Goal: Information Seeking & Learning: Check status

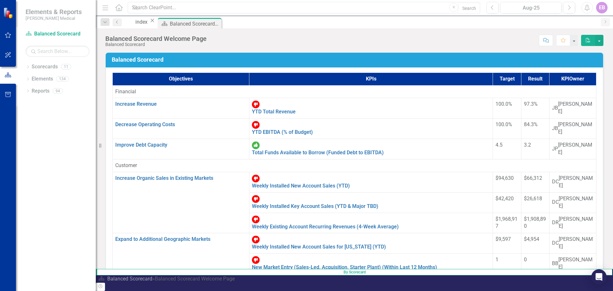
click at [309, 7] on div "EB" at bounding box center [601, 7] width 11 height 11
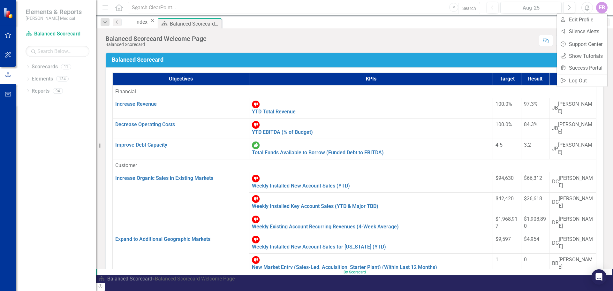
click at [309, 38] on div "Score: N/A Aug-25 Completed Comment Favorite PDF" at bounding box center [407, 40] width 394 height 11
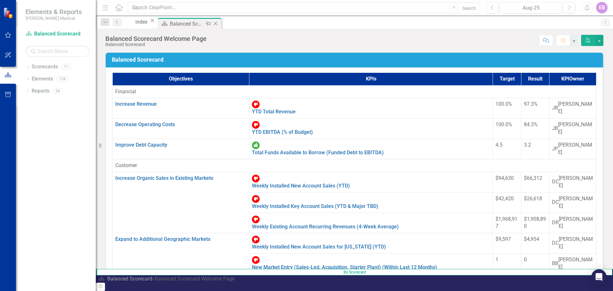
click at [204, 23] on div "Balanced Scorecard Welcome Page" at bounding box center [187, 24] width 34 height 8
click at [204, 21] on div "Balanced Scorecard Welcome Page" at bounding box center [187, 24] width 34 height 8
click at [204, 23] on div "Balanced Scorecard Welcome Page" at bounding box center [187, 24] width 34 height 8
click at [44, 68] on link "Scorecards" at bounding box center [45, 66] width 26 height 7
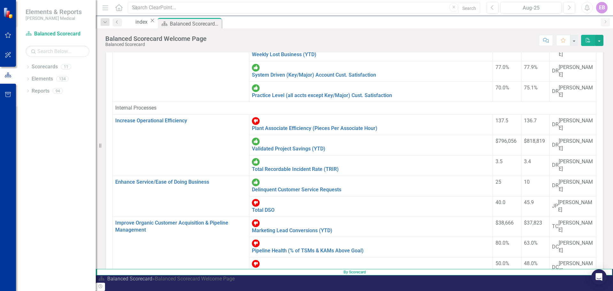
scroll to position [256, 0]
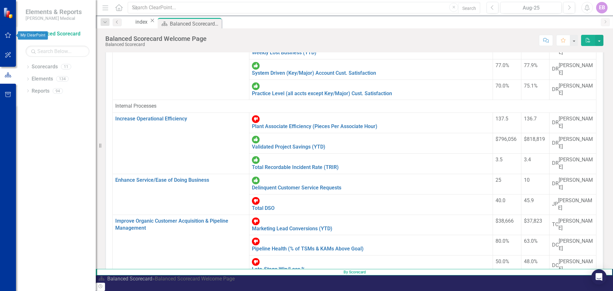
click at [5, 32] on button "button" at bounding box center [8, 35] width 14 height 13
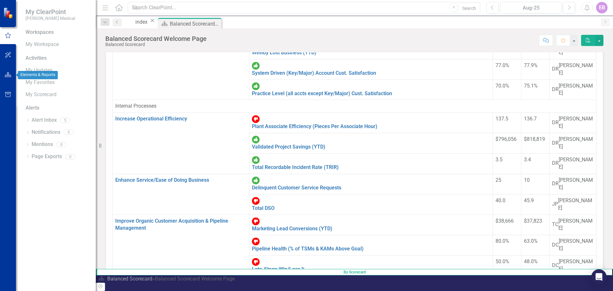
click at [6, 72] on button "button" at bounding box center [8, 74] width 14 height 13
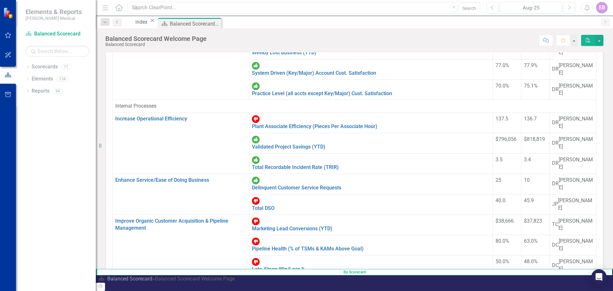
click at [62, 116] on div "Dropdown Scorecards 11 Balanced Scorecard Dropdown Associate Retention & Develo…" at bounding box center [56, 176] width 80 height 229
click at [41, 68] on link "Scorecards" at bounding box center [45, 66] width 26 height 7
click at [67, 65] on div "11" at bounding box center [66, 66] width 10 height 5
click at [49, 80] on link "Elements" at bounding box center [42, 78] width 21 height 7
click at [309, 40] on icon "Comment" at bounding box center [546, 40] width 6 height 4
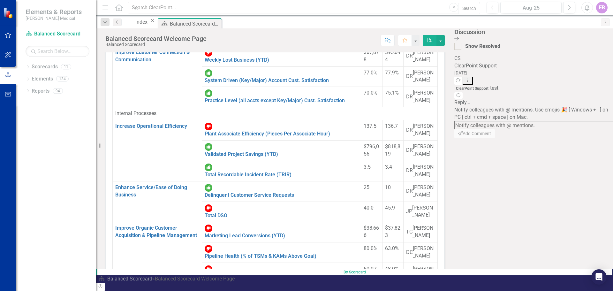
drag, startPoint x: 427, startPoint y: 186, endPoint x: 429, endPoint y: 165, distance: 20.6
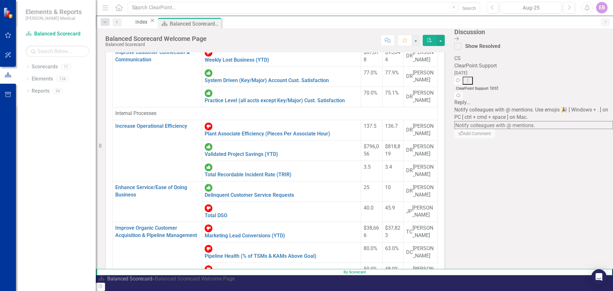
drag, startPoint x: 427, startPoint y: 141, endPoint x: 428, endPoint y: 147, distance: 5.9
click at [8, 12] on img at bounding box center [8, 12] width 11 height 11
click at [47, 14] on span "Elements & Reports" at bounding box center [54, 12] width 56 height 8
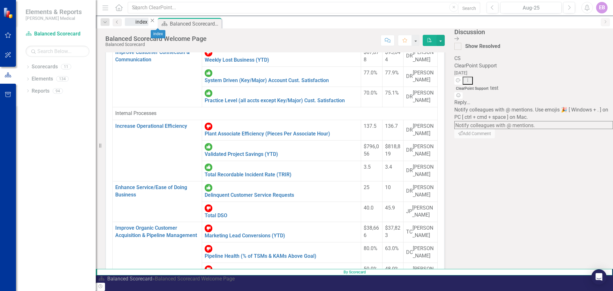
click at [144, 23] on div "index" at bounding box center [141, 22] width 13 height 8
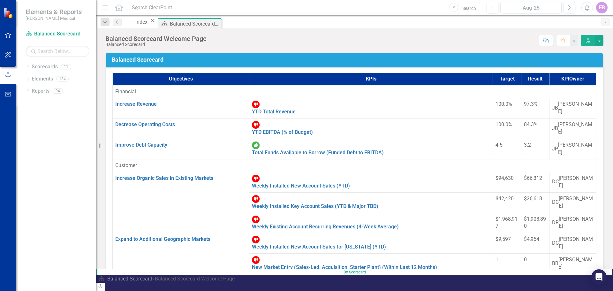
click at [309, 75] on th "KPIs" at bounding box center [371, 79] width 244 height 13
click at [44, 90] on link "Reports" at bounding box center [41, 91] width 18 height 7
click at [8, 93] on icon "button" at bounding box center [8, 94] width 7 height 5
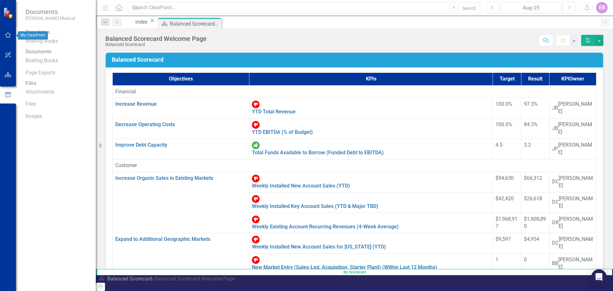
click at [11, 32] on button "button" at bounding box center [8, 35] width 14 height 13
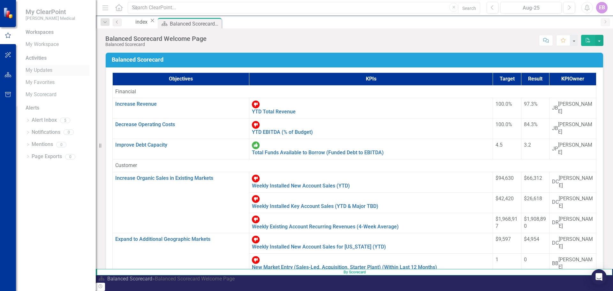
click at [42, 69] on link "My Updates" at bounding box center [58, 70] width 64 height 7
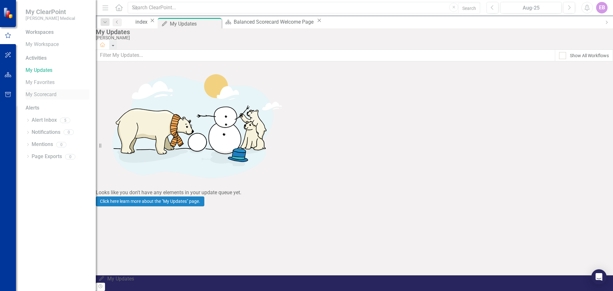
click at [43, 95] on link "My Scorecard" at bounding box center [58, 94] width 64 height 7
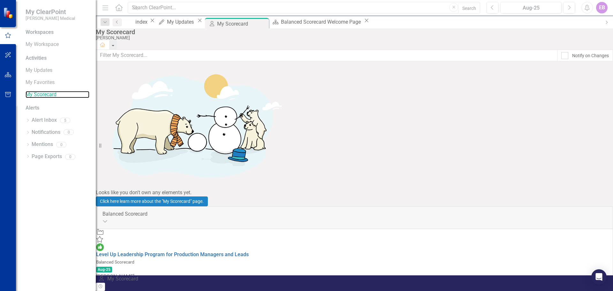
scroll to position [27, 0]
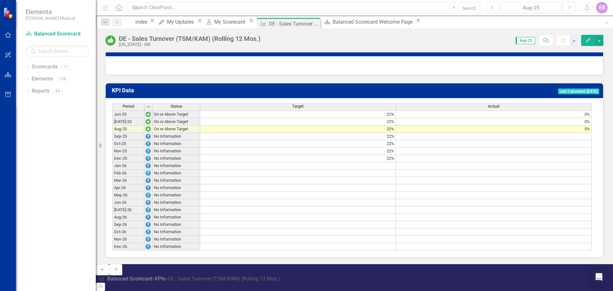
scroll to position [403, 0]
click at [288, 133] on td "22%" at bounding box center [298, 129] width 196 height 7
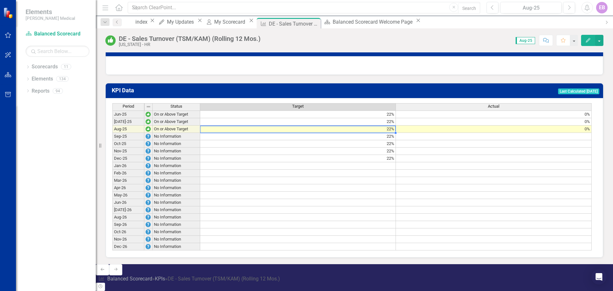
click at [309, 133] on td "0%" at bounding box center [494, 129] width 196 height 7
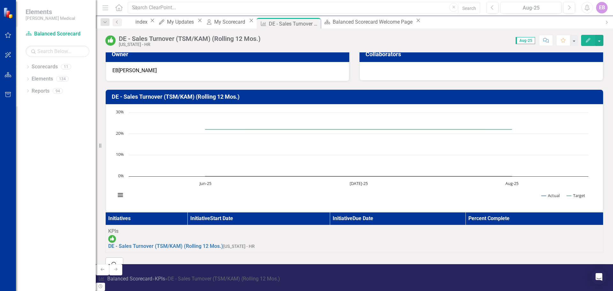
scroll to position [0, 0]
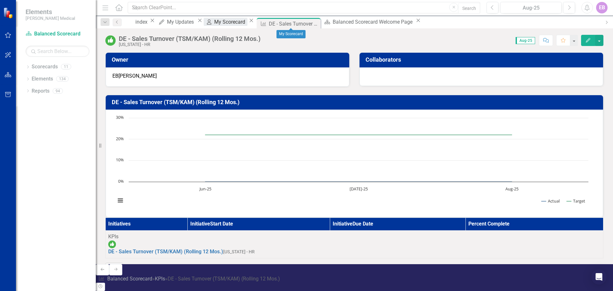
click at [247, 20] on div "My Scorecard" at bounding box center [230, 22] width 33 height 8
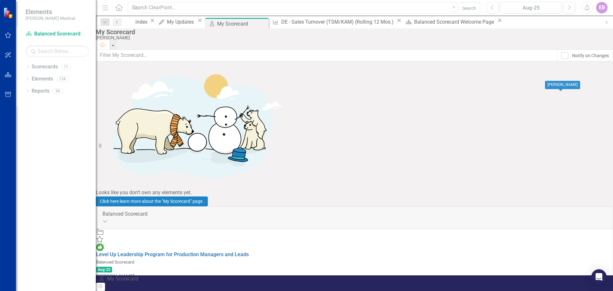
click at [309, 171] on div "[PERSON_NAME]" at bounding box center [354, 276] width 517 height 7
click at [309, 171] on div "EB" at bounding box center [354, 290] width 517 height 7
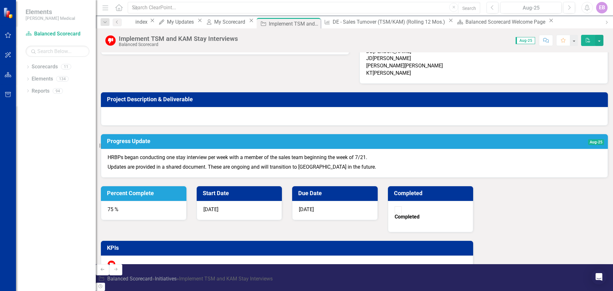
scroll to position [36, 0]
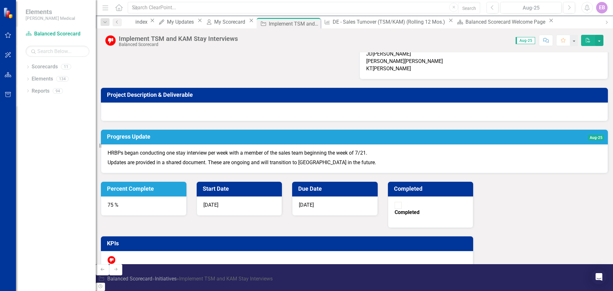
click at [212, 166] on p "Updates are provided in a shared document. These are ongoing and will transitio…" at bounding box center [355, 162] width 494 height 9
drag, startPoint x: 531, startPoint y: 245, endPoint x: 535, endPoint y: 246, distance: 4.0
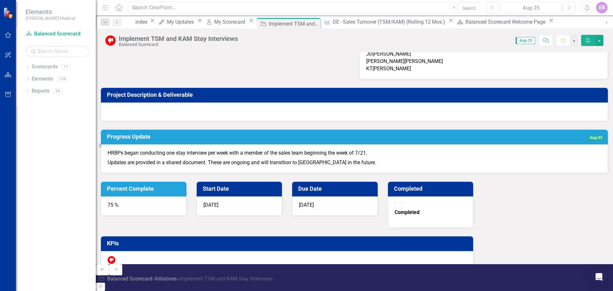
click at [309, 171] on icon "Open Intercom Messenger" at bounding box center [598, 277] width 7 height 8
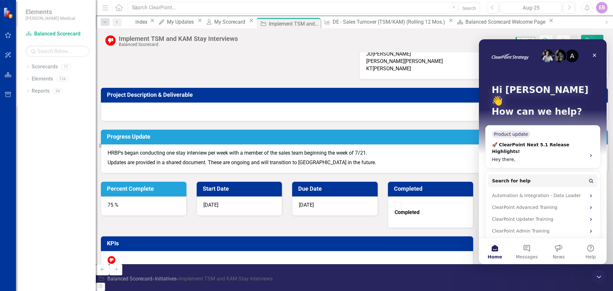
scroll to position [0, 0]
click at [309, 171] on div "Automation & Integration - Data Loader" at bounding box center [539, 195] width 94 height 7
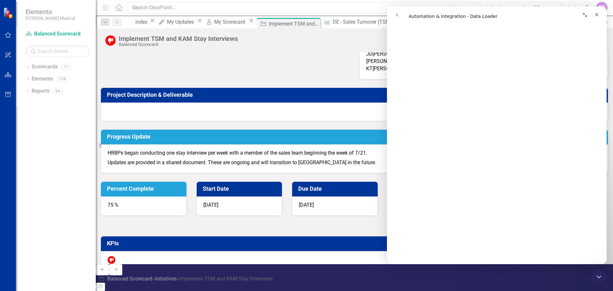
scroll to position [959, 0]
click at [309, 38] on div "Score: 0.00 Aug-25 Completed Comment Favorite PDF" at bounding box center [422, 40] width 363 height 11
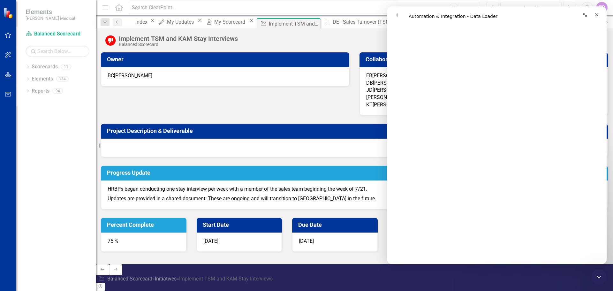
scroll to position [0, 0]
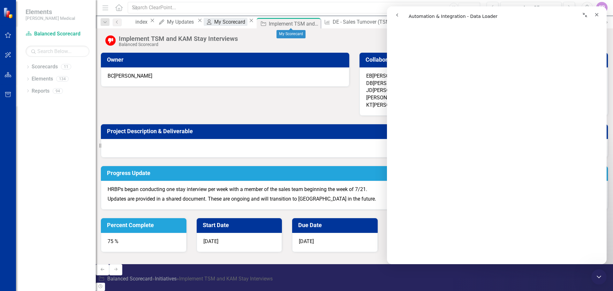
click at [247, 20] on div "My Scorecard" at bounding box center [230, 22] width 33 height 8
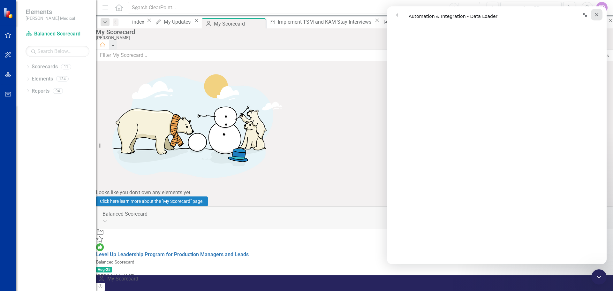
click at [309, 14] on icon "Close" at bounding box center [597, 15] width 4 height 4
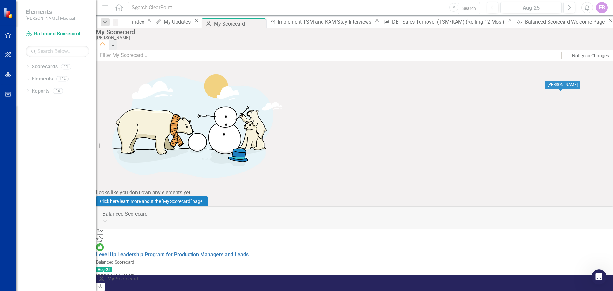
click at [103, 171] on icon "Add" at bounding box center [99, 283] width 6 height 5
click at [41, 67] on link "Scorecards" at bounding box center [45, 66] width 26 height 7
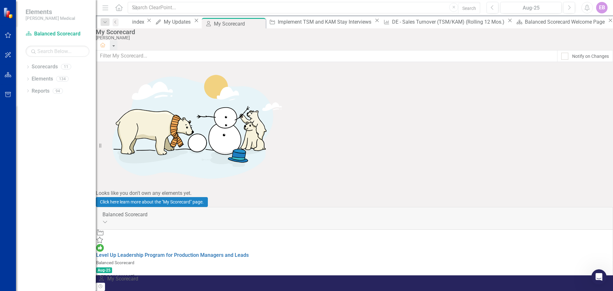
click at [106, 43] on icon "Home" at bounding box center [103, 45] width 6 height 4
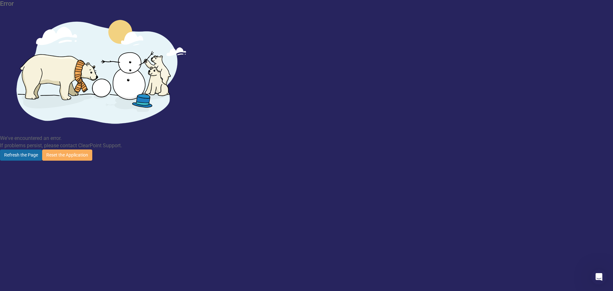
click at [42, 149] on button "Refresh the Page" at bounding box center [21, 154] width 42 height 11
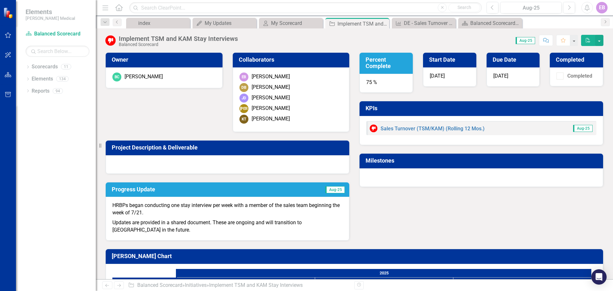
click at [255, 86] on div "[PERSON_NAME]" at bounding box center [271, 87] width 38 height 7
click at [417, 19] on div "KPI DE - Sales Turnover (TSM/KAM) (Rolling 12 Mos.) Close" at bounding box center [424, 23] width 64 height 11
click at [422, 22] on div "DE - Sales Turnover (TSM/KAM) (Rolling 12 Mos.)" at bounding box center [425, 23] width 42 height 8
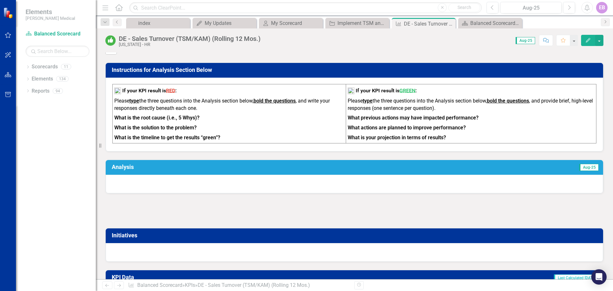
scroll to position [256, 0]
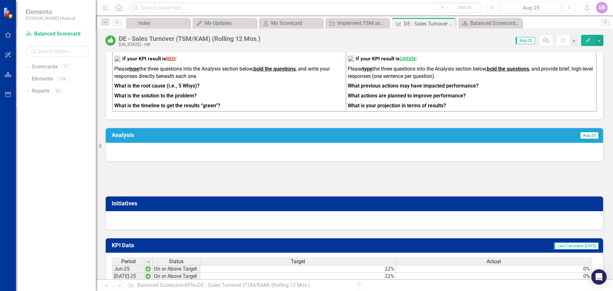
click at [240, 138] on h3 "Analysis" at bounding box center [239, 135] width 255 height 6
click at [585, 138] on span "Aug-25" at bounding box center [588, 135] width 19 height 7
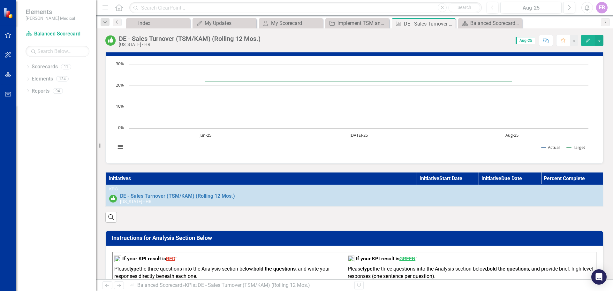
scroll to position [0, 0]
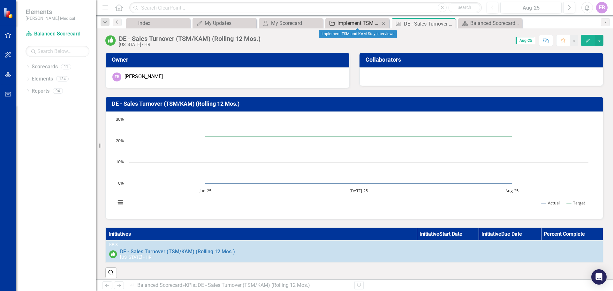
click at [362, 21] on div "Implement TSM and KAM Stay Interviews" at bounding box center [359, 23] width 42 height 8
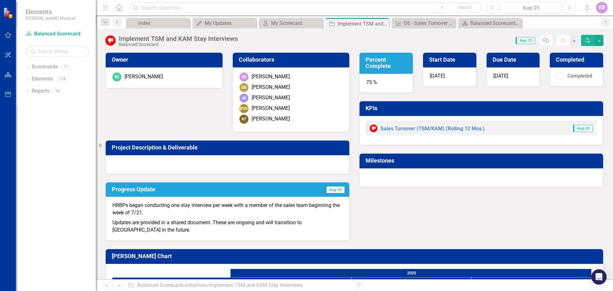
click at [496, 72] on div "[DATE]" at bounding box center [513, 76] width 53 height 19
click at [426, 128] on link "Sales Turnover (TSM/KAM) (Rolling 12 Mos.)" at bounding box center [433, 129] width 104 height 6
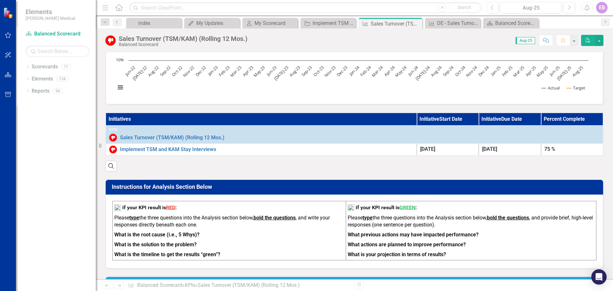
scroll to position [128, 0]
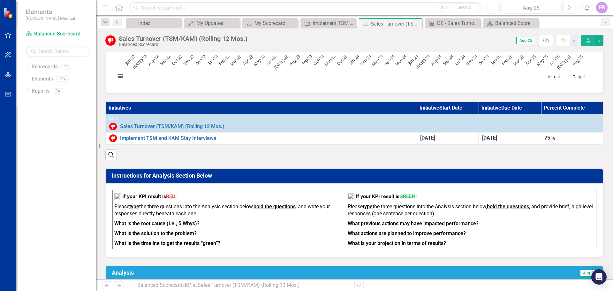
click at [213, 135] on div "Implement TSM and KAM Stay Interviews" at bounding box center [261, 138] width 304 height 8
click at [214, 138] on link "Implement TSM and KAM Stay Interviews" at bounding box center [267, 138] width 294 height 6
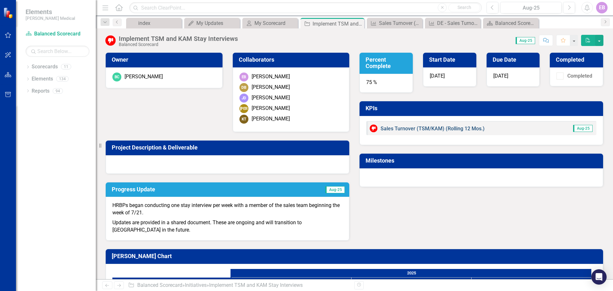
click at [453, 129] on link "Sales Turnover (TSM/KAM) (Rolling 12 Mos.)" at bounding box center [433, 129] width 104 height 6
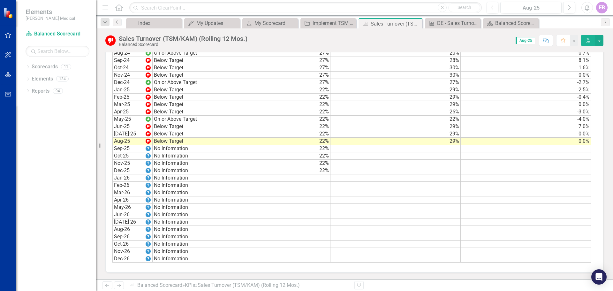
scroll to position [768, 0]
click at [171, 150] on td "No Information" at bounding box center [177, 148] width 48 height 7
click at [148, 149] on img at bounding box center [148, 148] width 5 height 5
click at [167, 120] on td "On or Above Target" at bounding box center [177, 119] width 48 height 7
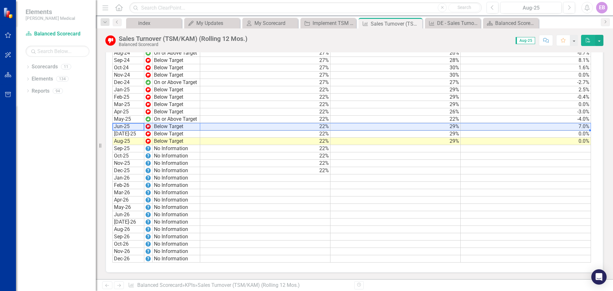
drag, startPoint x: 116, startPoint y: 126, endPoint x: 590, endPoint y: 128, distance: 473.3
click at [590, 128] on div "Period Status Target Actual Change from Previous Month Jun-22 Below Target 31% …" at bounding box center [351, 57] width 479 height 412
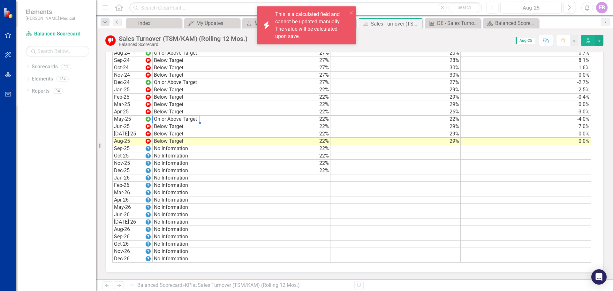
click at [163, 119] on td "On or Above Target" at bounding box center [177, 119] width 48 height 7
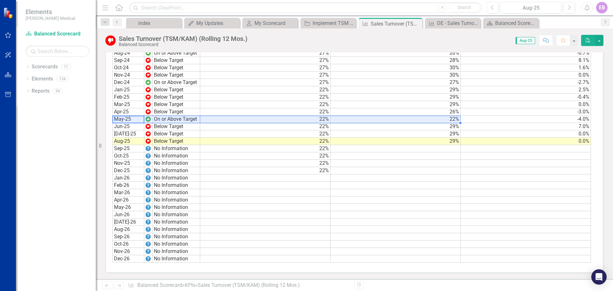
drag, startPoint x: 115, startPoint y: 121, endPoint x: 447, endPoint y: 121, distance: 331.9
click at [447, 121] on div "Period Status Target Actual Change from Previous Month Jun-22 Below Target 31% …" at bounding box center [351, 57] width 479 height 412
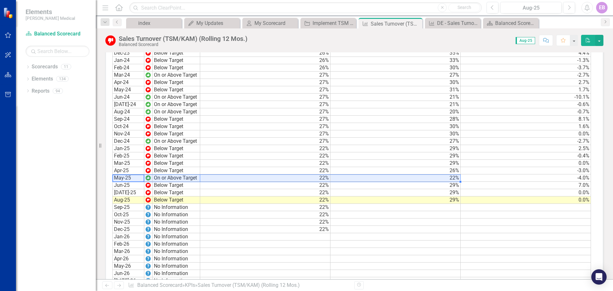
scroll to position [704, 0]
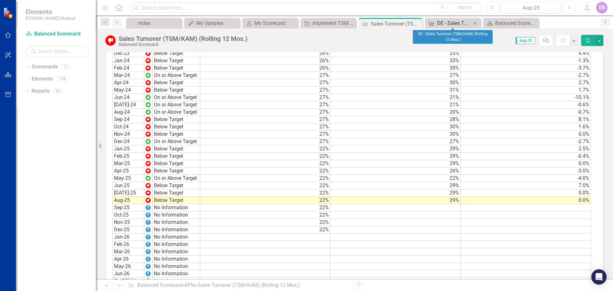
click at [452, 20] on div "DE - Sales Turnover (TSM/KAM) (Rolling 12 Mos.)" at bounding box center [454, 23] width 34 height 8
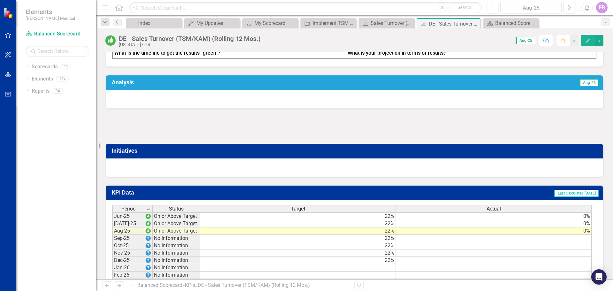
scroll to position [319, 0]
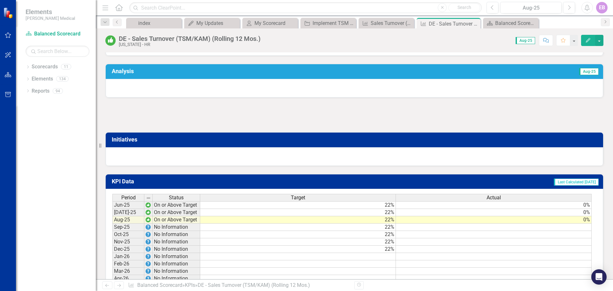
click at [119, 74] on h3 "Analysis" at bounding box center [239, 71] width 255 height 6
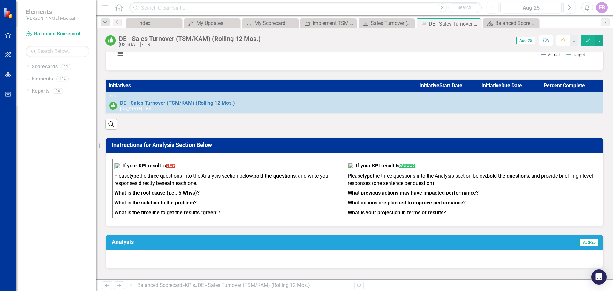
scroll to position [147, 0]
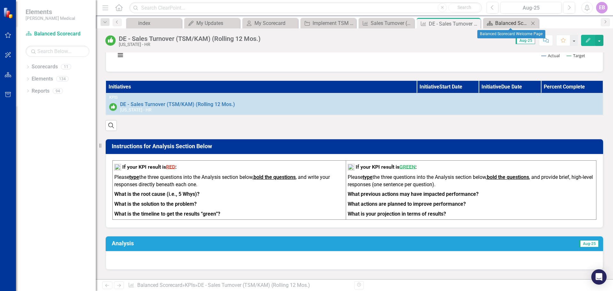
click at [508, 21] on div "Balanced Scorecard Welcome Page" at bounding box center [512, 23] width 34 height 8
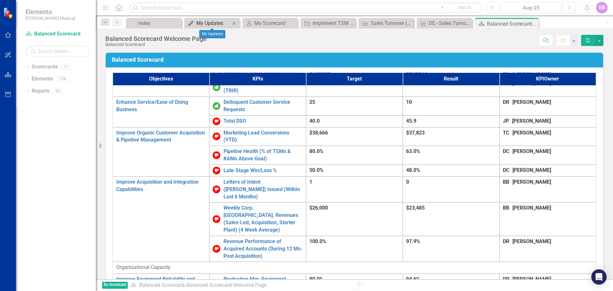
click at [205, 21] on div "My Updates" at bounding box center [213, 23] width 34 height 8
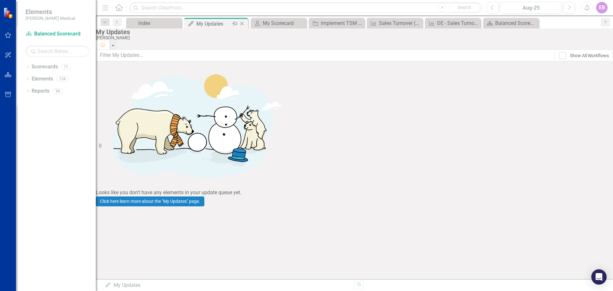
click at [192, 23] on icon "My Updates" at bounding box center [191, 23] width 6 height 5
click at [189, 21] on icon "My Updates" at bounding box center [191, 23] width 6 height 5
click at [204, 196] on link "Click here learn more about the "My Updates" page." at bounding box center [150, 201] width 109 height 10
click at [8, 10] on img at bounding box center [8, 12] width 11 height 11
click at [9, 14] on img at bounding box center [8, 12] width 11 height 11
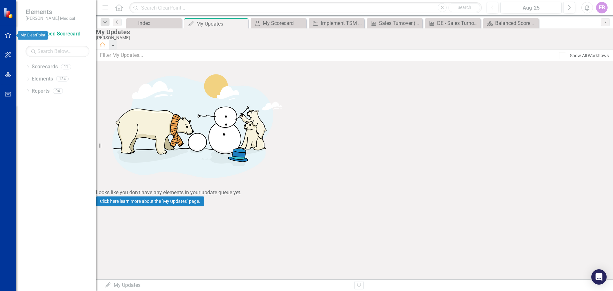
click at [8, 32] on button "button" at bounding box center [8, 35] width 14 height 13
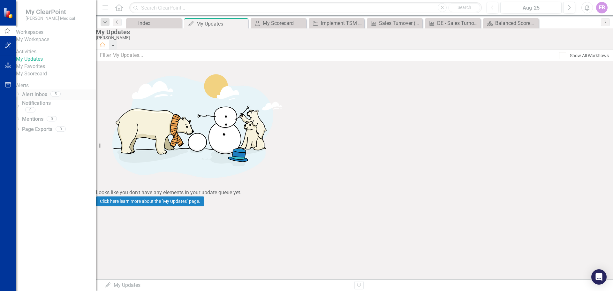
click at [45, 98] on link "Alert Inbox" at bounding box center [34, 94] width 25 height 7
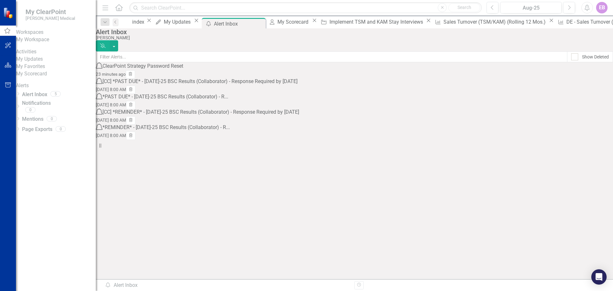
click at [226, 85] on div "[CC] *PAST DUE* - Jul-25 BSC Results (Collaborator) - Response Required by Wedn…" at bounding box center [200, 81] width 195 height 7
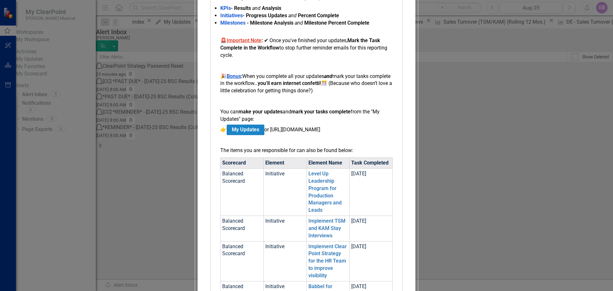
scroll to position [256, 0]
click at [342, 171] on link "Level Up Leadership Program for Production Managers and Leads" at bounding box center [325, 192] width 33 height 42
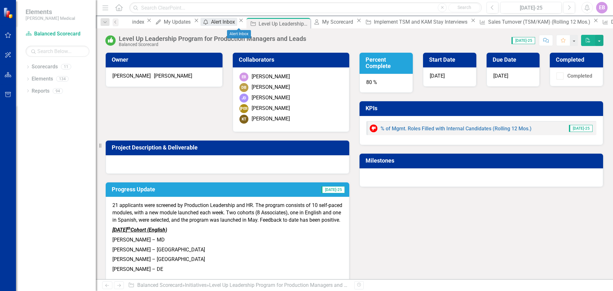
click at [237, 23] on div "Alert Inbox" at bounding box center [224, 22] width 26 height 8
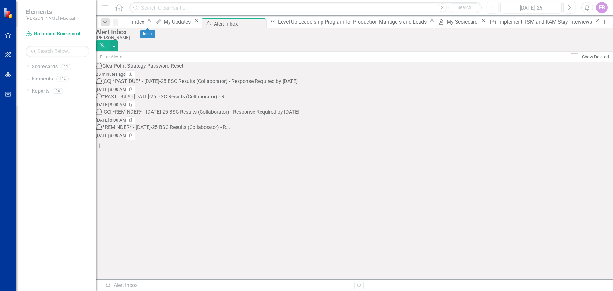
click at [146, 19] on div "Dropdown Search index Close My Updates My Updates Close icon.alertInbox Alert I…" at bounding box center [354, 22] width 517 height 13
click at [145, 21] on div "index" at bounding box center [138, 22] width 13 height 8
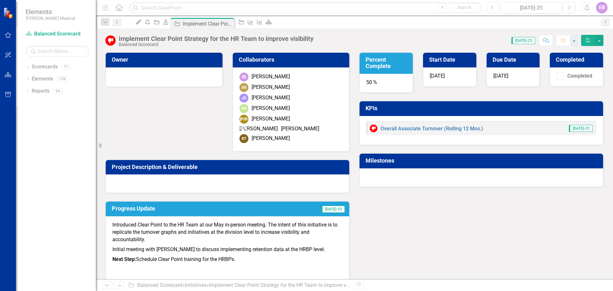
click at [443, 67] on div "[DATE]" at bounding box center [449, 76] width 53 height 19
click at [142, 19] on div "My Updates" at bounding box center [137, 22] width 9 height 8
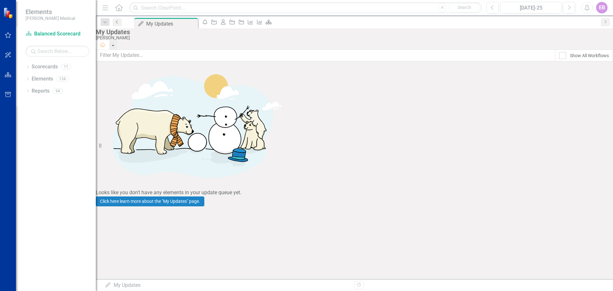
click at [115, 21] on icon "Previous" at bounding box center [117, 22] width 5 height 4
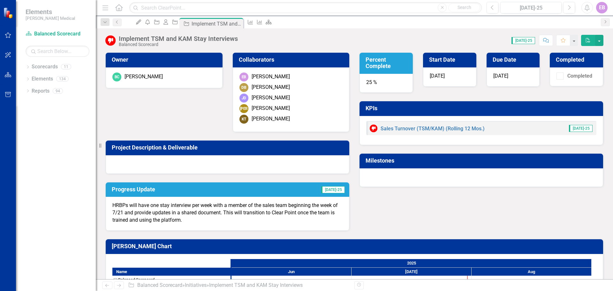
click at [601, 4] on div "EB" at bounding box center [601, 7] width 11 height 11
click at [528, 9] on div "[DATE]-25" at bounding box center [531, 8] width 57 height 8
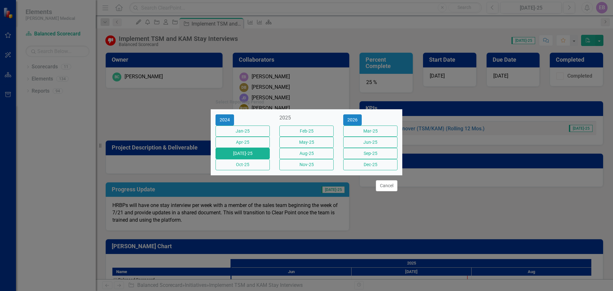
drag, startPoint x: 307, startPoint y: 157, endPoint x: 312, endPoint y: 158, distance: 5.2
click at [309, 157] on button "Aug-25" at bounding box center [306, 153] width 54 height 11
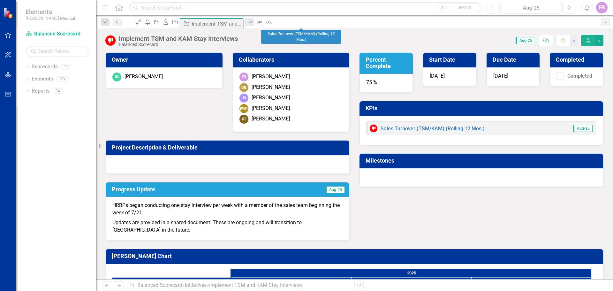
click at [254, 21] on icon "KPI" at bounding box center [250, 21] width 6 height 5
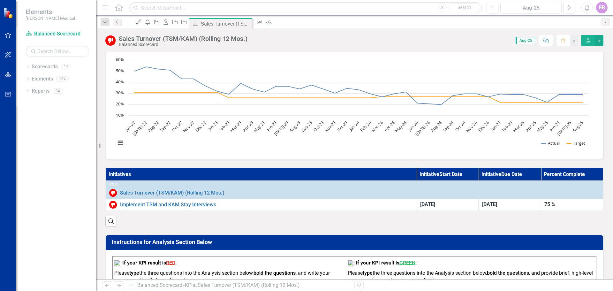
scroll to position [64, 0]
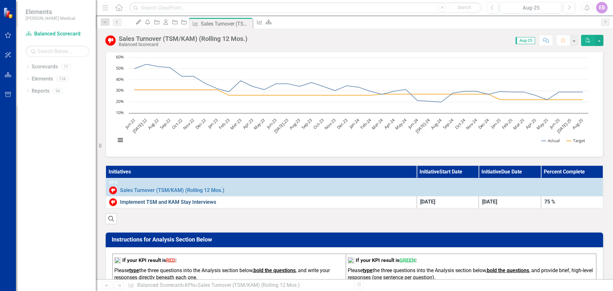
click at [145, 201] on link "Implement TSM and KAM Stay Interviews" at bounding box center [267, 202] width 294 height 6
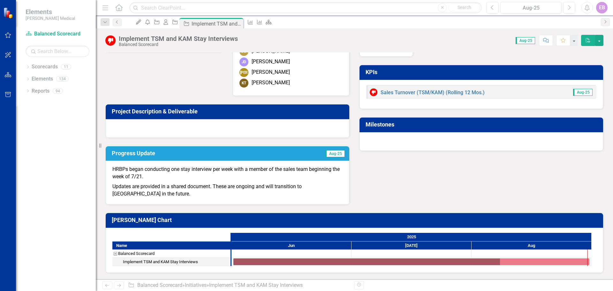
scroll to position [36, 0]
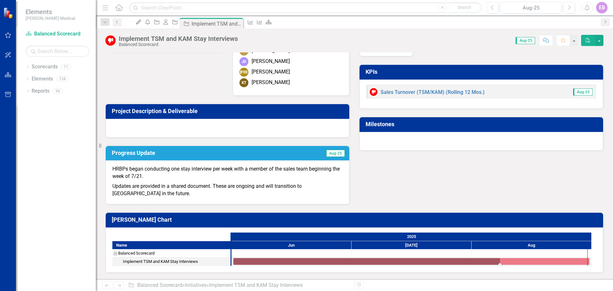
click at [283, 260] on div "Task: Start date: 2025-06-01 End date: 2025-08-31" at bounding box center [411, 261] width 356 height 7
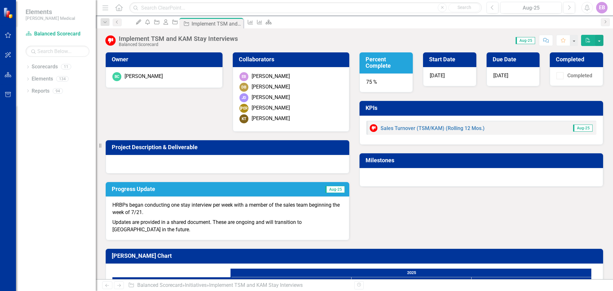
scroll to position [0, 0]
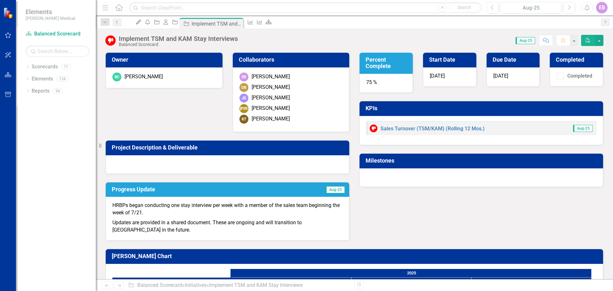
click at [104, 8] on icon "button" at bounding box center [106, 7] width 6 height 4
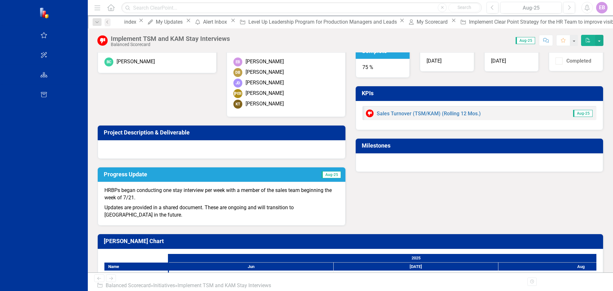
scroll to position [22, 0]
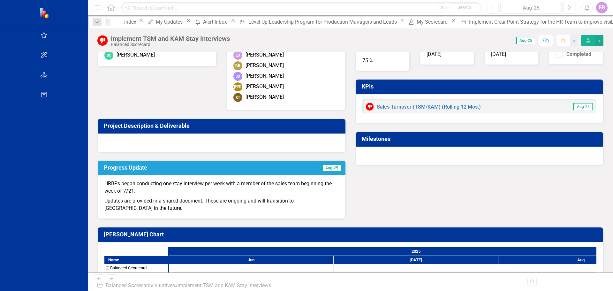
click at [107, 7] on icon "Home" at bounding box center [111, 7] width 8 height 7
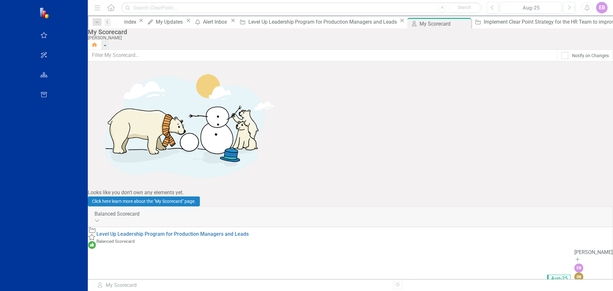
scroll to position [27, 0]
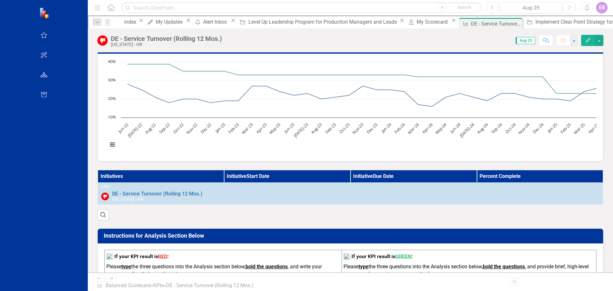
scroll to position [64, 0]
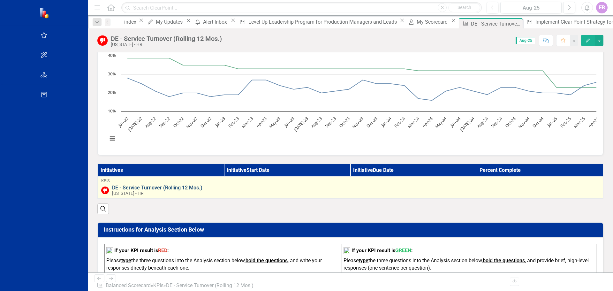
click at [112, 189] on link "DE - Service Turnover (Rolling 12 Mos.)" at bounding box center [356, 188] width 488 height 6
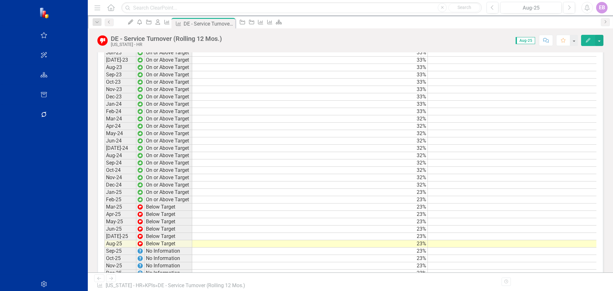
scroll to position [575, 0]
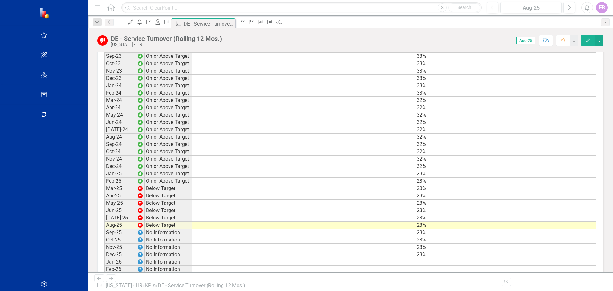
click at [561, 190] on td "24%" at bounding box center [546, 188] width 236 height 7
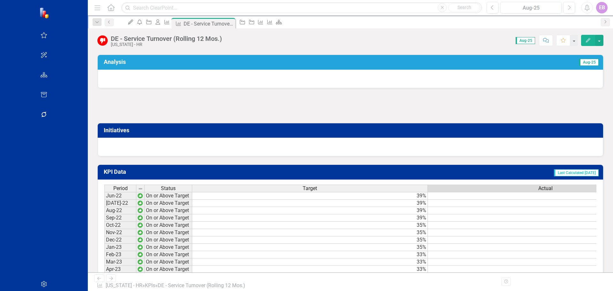
scroll to position [244, 0]
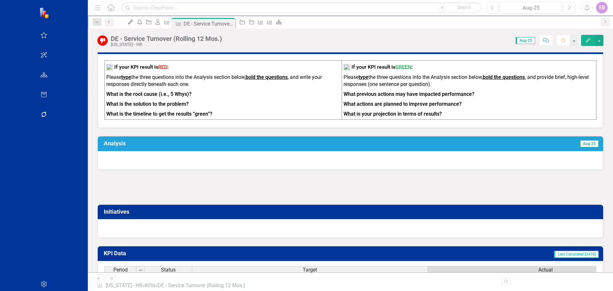
click at [104, 142] on h3 "Analysis" at bounding box center [233, 143] width 259 height 6
click at [585, 141] on span "Aug-25" at bounding box center [588, 143] width 19 height 7
click at [582, 143] on span "Aug-25" at bounding box center [588, 143] width 19 height 7
drag, startPoint x: 386, startPoint y: 96, endPoint x: 382, endPoint y: 95, distance: 4.0
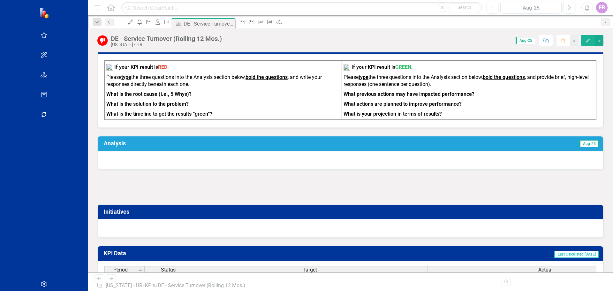
click at [382, 95] on strong "What previous actions may have impacted performance?" at bounding box center [409, 94] width 131 height 6
click at [359, 78] on strong "type" at bounding box center [364, 77] width 10 height 6
click at [395, 64] on span "GREEN" at bounding box center [403, 67] width 16 height 6
click at [121, 77] on strong "type" at bounding box center [126, 77] width 10 height 6
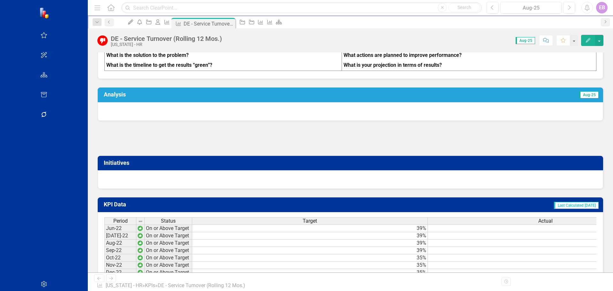
scroll to position [276, 0]
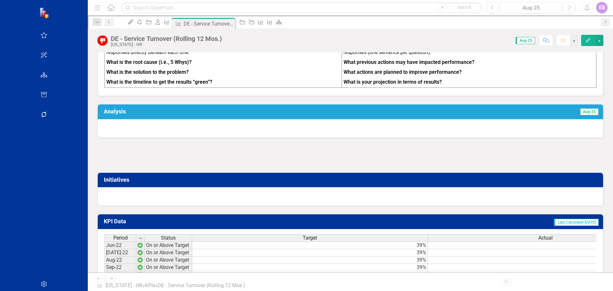
click at [104, 179] on h3 "Initiatives" at bounding box center [352, 180] width 496 height 6
click at [564, 221] on span "Last Calculated [DATE]" at bounding box center [576, 222] width 45 height 7
click at [571, 40] on button "button" at bounding box center [574, 40] width 8 height 11
click at [525, 39] on span "Aug-25" at bounding box center [525, 40] width 19 height 7
click at [524, 40] on span "Aug-25" at bounding box center [525, 40] width 19 height 7
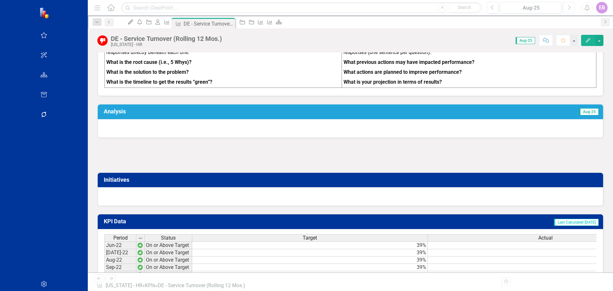
click at [570, 7] on icon "button" at bounding box center [570, 7] width 3 height 4
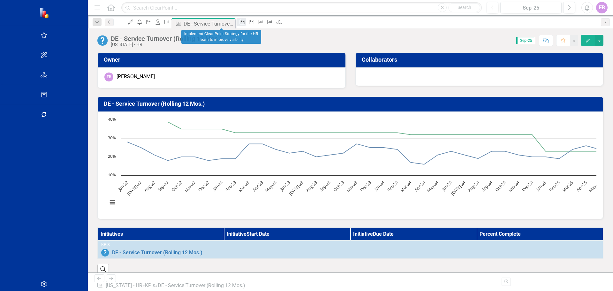
click at [239, 23] on icon "Initiative" at bounding box center [242, 21] width 6 height 5
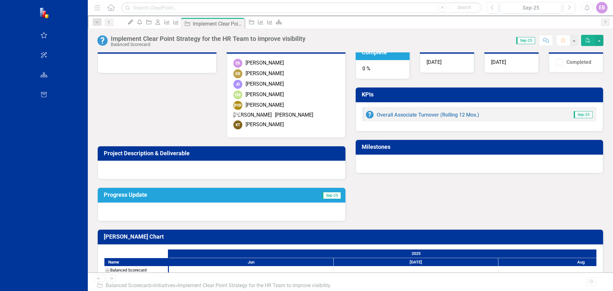
scroll to position [32, 0]
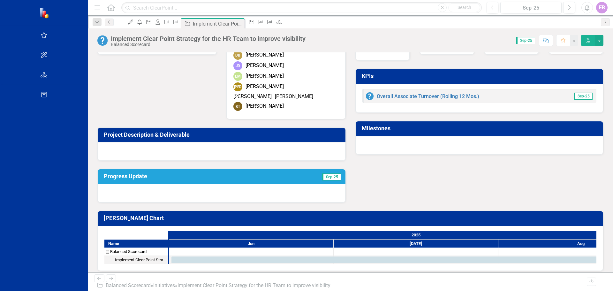
click at [435, 176] on div "Owner Collaborators EB Evena Badio DB Deanne Banton JD Jamie DeGrandi EM Elaine…" at bounding box center [351, 107] width 516 height 191
click at [107, 5] on icon "Home" at bounding box center [111, 7] width 8 height 7
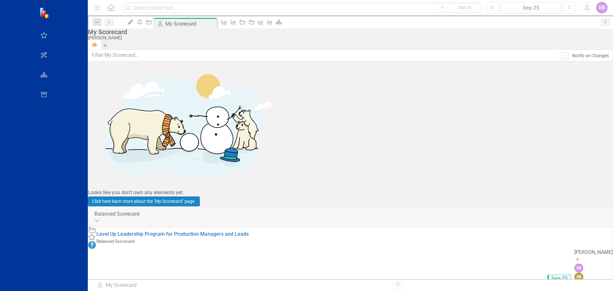
scroll to position [27, 0]
drag, startPoint x: 485, startPoint y: 255, endPoint x: 43, endPoint y: 271, distance: 443.0
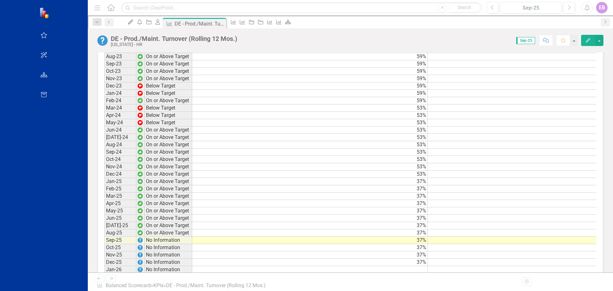
scroll to position [607, 0]
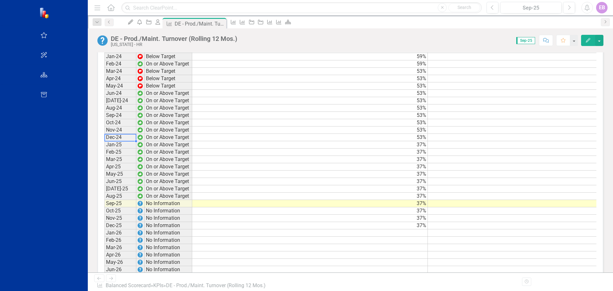
click at [104, 138] on td "Dec-24" at bounding box center [120, 137] width 32 height 7
click at [104, 147] on td "Jan-25" at bounding box center [120, 144] width 32 height 7
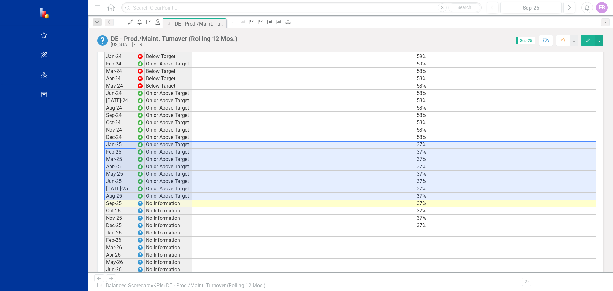
drag, startPoint x: 36, startPoint y: 144, endPoint x: 522, endPoint y: 195, distance: 488.9
click at [522, 195] on div "Period Status Target Actual Jun-22 Below Target 57% 60% Jul-22 Below Target 57%…" at bounding box center [383, 112] width 559 height 412
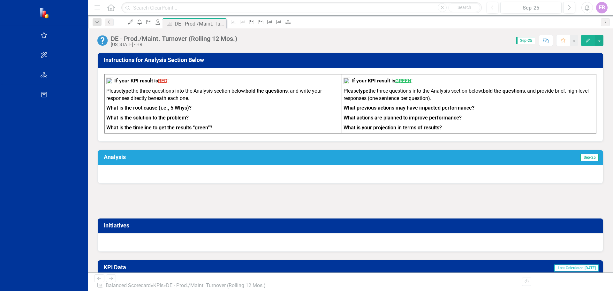
scroll to position [224, 0]
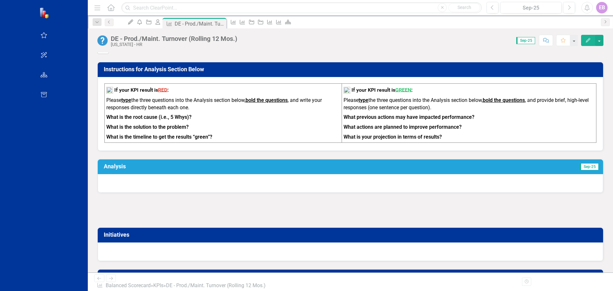
click at [359, 100] on strong "type" at bounding box center [364, 100] width 10 height 6
click at [483, 101] on strong "bold the questions" at bounding box center [504, 100] width 42 height 6
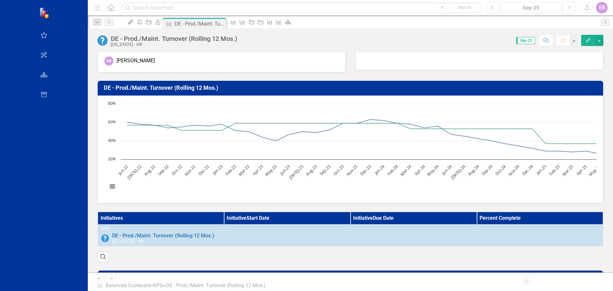
scroll to position [0, 0]
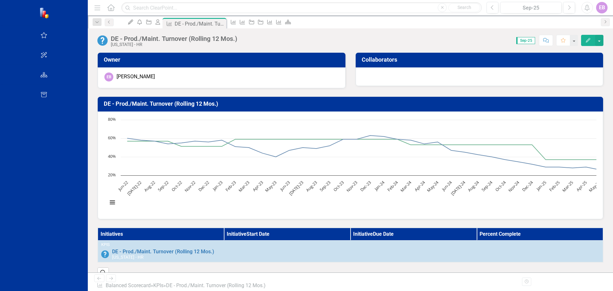
click at [588, 40] on icon "Edit" at bounding box center [588, 40] width 6 height 4
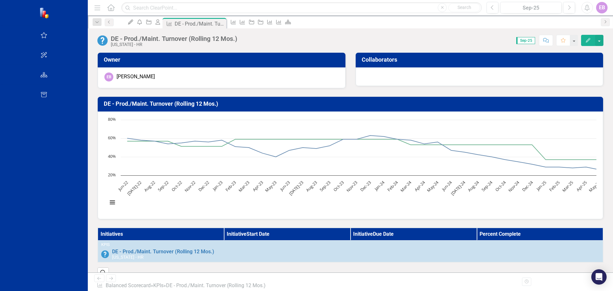
click at [602, 5] on div "EB" at bounding box center [601, 7] width 11 height 11
click at [107, 7] on icon "Home" at bounding box center [111, 7] width 8 height 7
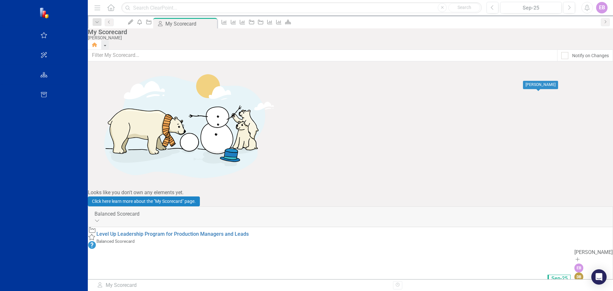
click at [575, 249] on div "[PERSON_NAME]" at bounding box center [594, 252] width 38 height 7
click at [99, 219] on icon at bounding box center [97, 220] width 4 height 2
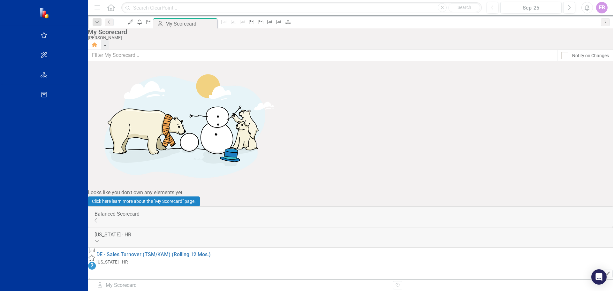
click at [590, 210] on div "Balanced Scorecard Collapse" at bounding box center [351, 216] width 512 height 12
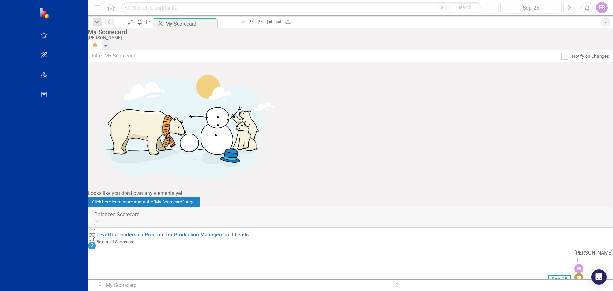
click at [98, 43] on icon "Home" at bounding box center [95, 45] width 6 height 4
click at [41, 73] on icon "button" at bounding box center [44, 74] width 7 height 5
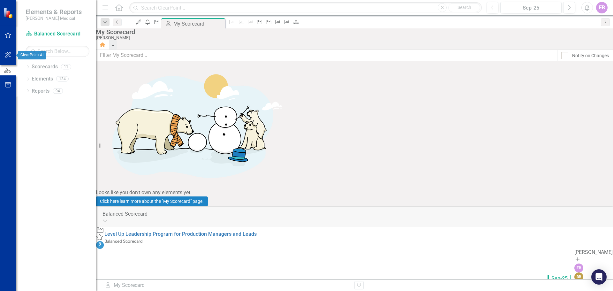
click at [6, 54] on icon "button" at bounding box center [8, 55] width 6 height 6
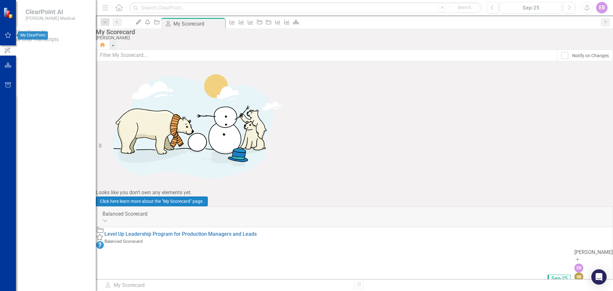
click at [6, 38] on button "button" at bounding box center [8, 35] width 14 height 13
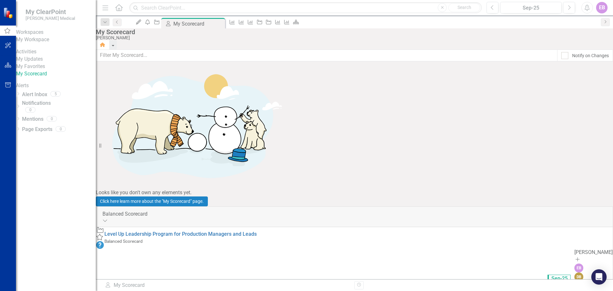
click at [39, 43] on link "My Workspace" at bounding box center [56, 39] width 80 height 7
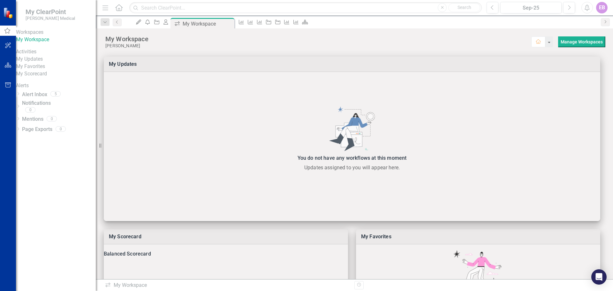
click at [36, 63] on link "My Updates" at bounding box center [56, 59] width 80 height 7
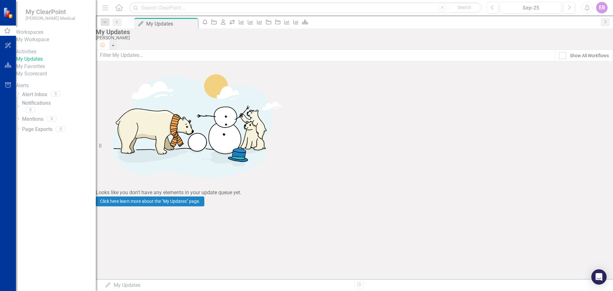
click at [38, 56] on div "Activities" at bounding box center [56, 51] width 80 height 7
click at [34, 56] on div "Activities" at bounding box center [56, 51] width 80 height 7
click at [47, 56] on div "Activities" at bounding box center [56, 51] width 80 height 7
click at [9, 48] on icon "button" at bounding box center [8, 45] width 7 height 5
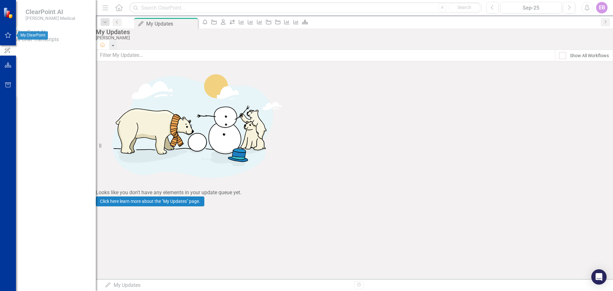
click at [5, 37] on icon "button" at bounding box center [8, 35] width 7 height 5
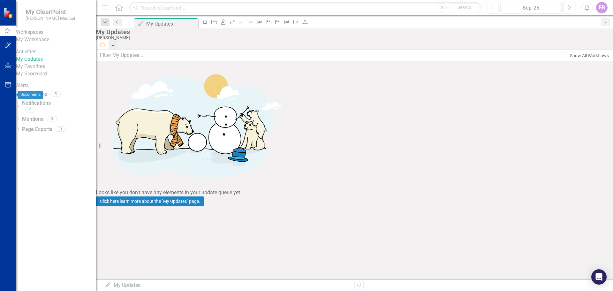
click at [6, 88] on icon "button" at bounding box center [8, 84] width 7 height 5
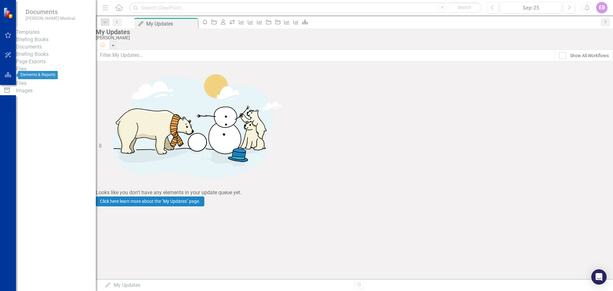
click at [5, 75] on icon "button" at bounding box center [8, 74] width 7 height 5
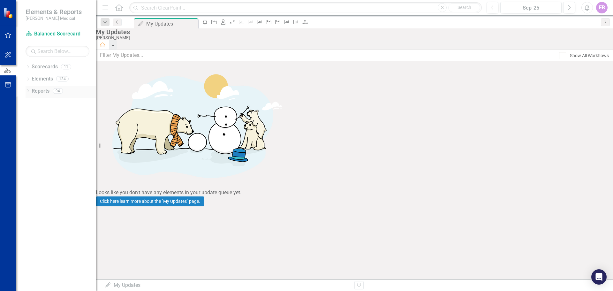
click at [42, 93] on link "Reports" at bounding box center [41, 91] width 18 height 7
click at [42, 95] on link "Reports" at bounding box center [41, 91] width 18 height 7
click at [4, 55] on button "button" at bounding box center [8, 55] width 14 height 13
click at [6, 35] on icon "button" at bounding box center [8, 35] width 7 height 5
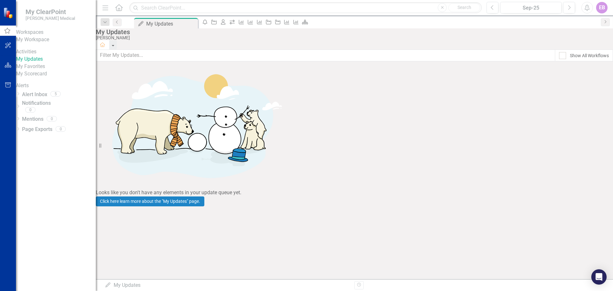
click at [116, 7] on icon "Home" at bounding box center [119, 7] width 8 height 7
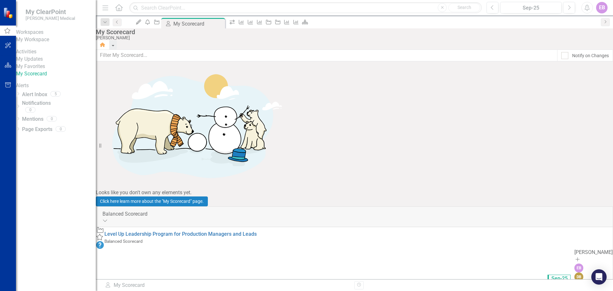
click at [104, 227] on icon "Initiative" at bounding box center [100, 230] width 8 height 6
click at [103, 234] on icon at bounding box center [99, 237] width 7 height 6
click at [108, 218] on icon "Expanded" at bounding box center [105, 220] width 5 height 5
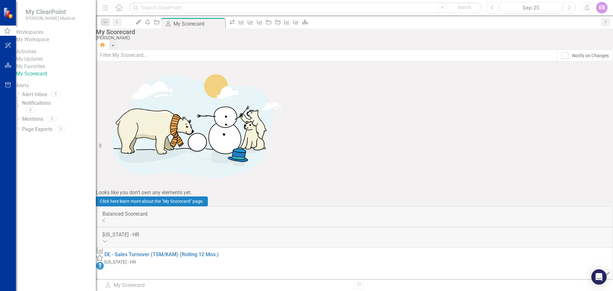
click at [589, 210] on div "Balanced Scorecard Collapse" at bounding box center [355, 216] width 504 height 12
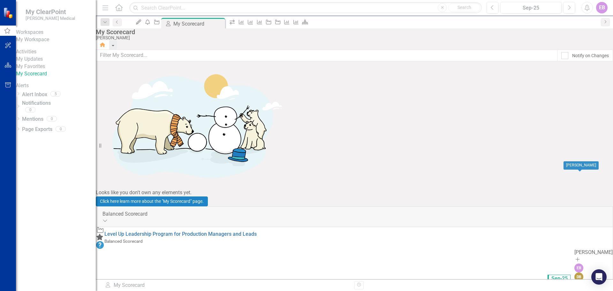
click at [174, 57] on input "text" at bounding box center [327, 56] width 462 height 12
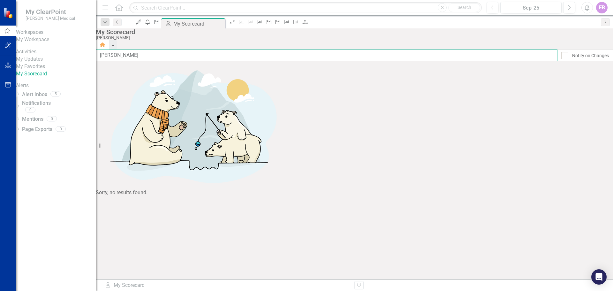
type input "[PERSON_NAME]"
click at [600, 6] on div "EB" at bounding box center [601, 7] width 11 height 11
click at [576, 17] on link "User Edit Profile" at bounding box center [582, 20] width 50 height 12
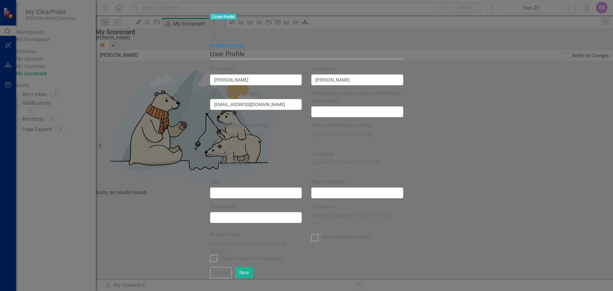
click at [215, 36] on icon at bounding box center [213, 38] width 4 height 4
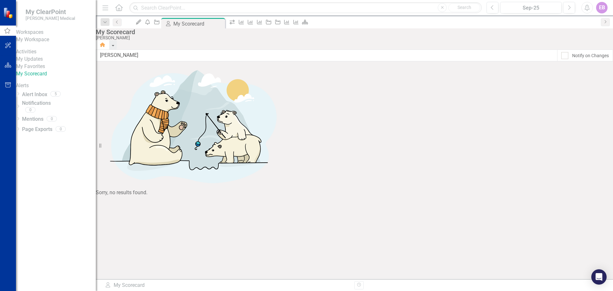
click at [106, 8] on icon "Menu" at bounding box center [105, 7] width 8 height 7
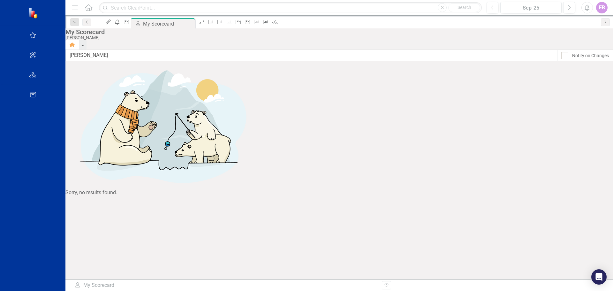
click at [71, 8] on icon "Menu" at bounding box center [75, 7] width 8 height 7
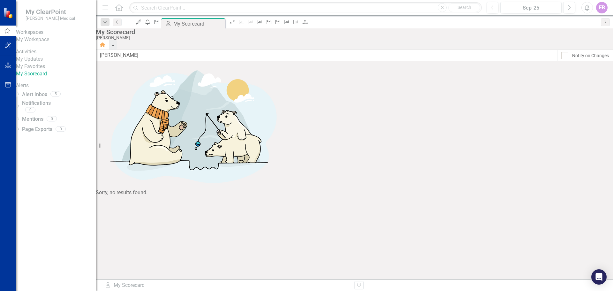
click at [4, 12] on img at bounding box center [8, 12] width 11 height 11
click at [141, 22] on icon at bounding box center [138, 21] width 5 height 5
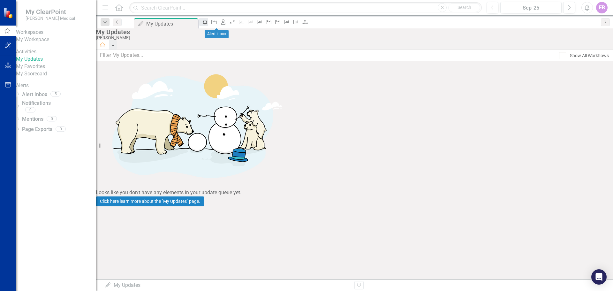
click at [208, 21] on link "icon.alertInbox" at bounding box center [203, 22] width 9 height 8
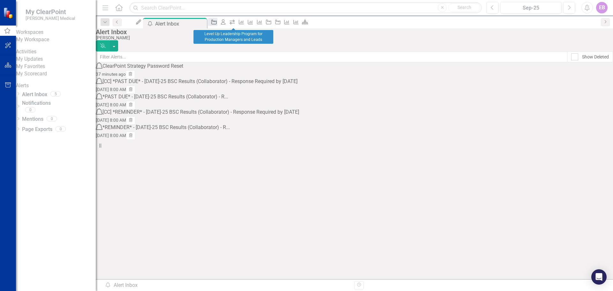
click at [217, 21] on icon "Initiative" at bounding box center [214, 21] width 6 height 5
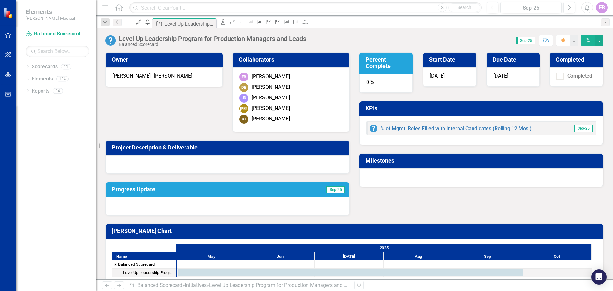
click at [158, 77] on div "JO Joseph Osisek" at bounding box center [163, 76] width 103 height 7
click at [135, 62] on h3 "Owner" at bounding box center [165, 60] width 107 height 6
click at [443, 130] on link "% of Mgmt. Roles Filled with Internal Candidates (Rolling 12 Mos.)" at bounding box center [456, 129] width 151 height 6
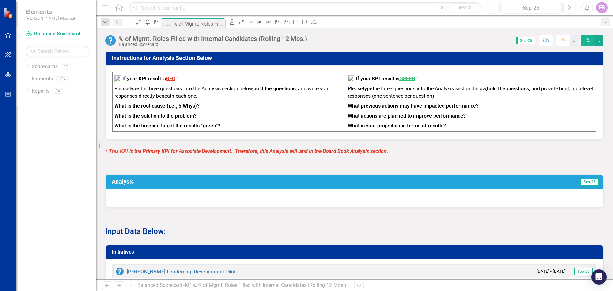
scroll to position [283, 0]
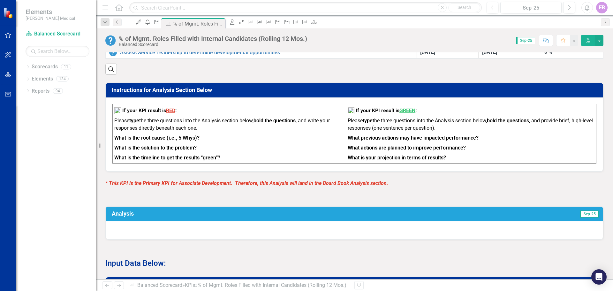
drag, startPoint x: 153, startPoint y: 190, endPoint x: 181, endPoint y: 190, distance: 28.4
click at [181, 186] on em "* This KPI is the Primary KPI for Associate Development. Therefore, this Analys…" at bounding box center [246, 183] width 283 height 6
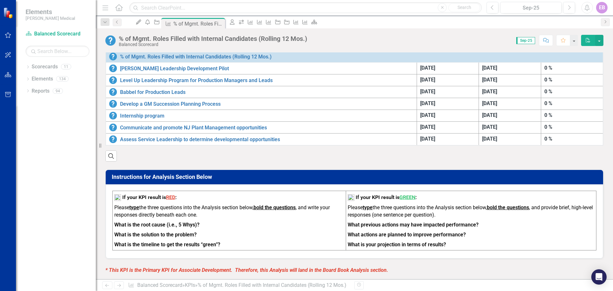
scroll to position [155, 0]
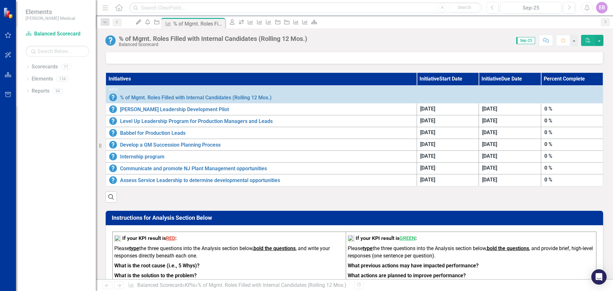
click at [497, 81] on th "Initiative Due Date" at bounding box center [510, 79] width 62 height 13
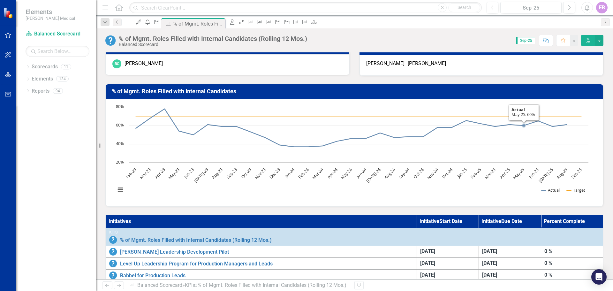
scroll to position [0, 0]
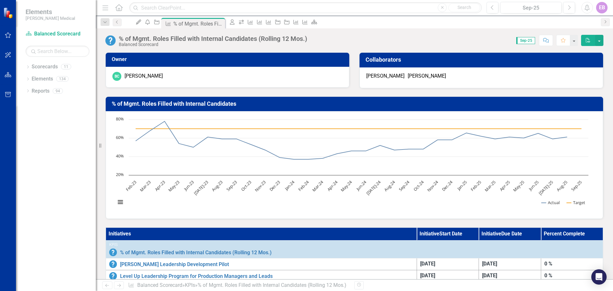
click at [593, 40] on button "PDF" at bounding box center [588, 40] width 14 height 11
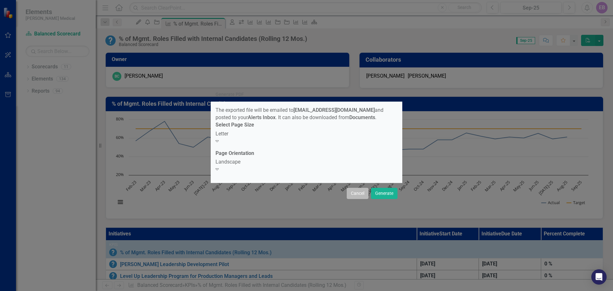
click at [359, 190] on button "Cancel" at bounding box center [358, 193] width 22 height 11
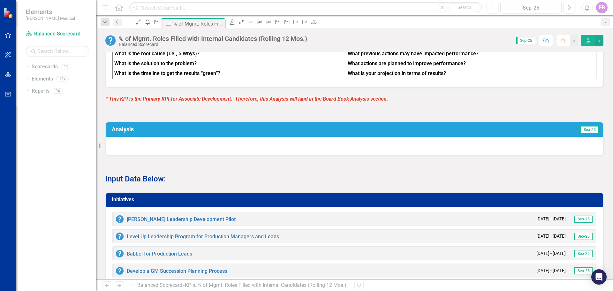
scroll to position [447, 0]
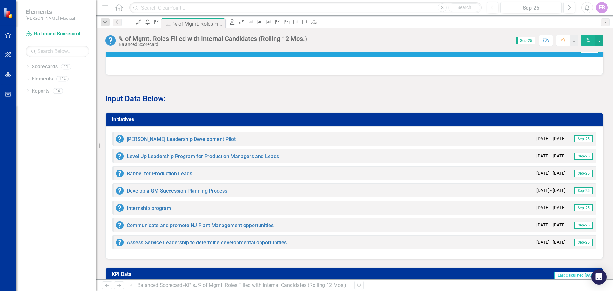
click at [246, 146] on div "Spencer Stuart Leadership Development Pilot 4/9/25 - 10/8/25 Sep-25" at bounding box center [354, 139] width 484 height 14
click at [158, 143] on div "[PERSON_NAME] Leadership Development Pilot" at bounding box center [176, 139] width 120 height 8
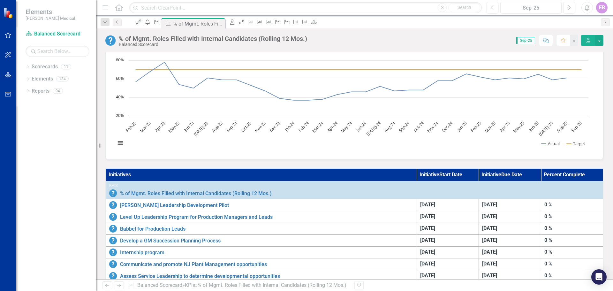
scroll to position [0, 0]
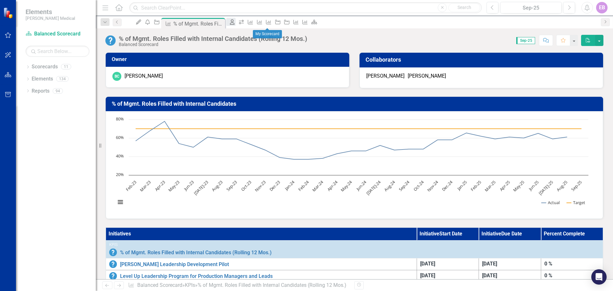
click at [235, 23] on icon at bounding box center [232, 21] width 4 height 5
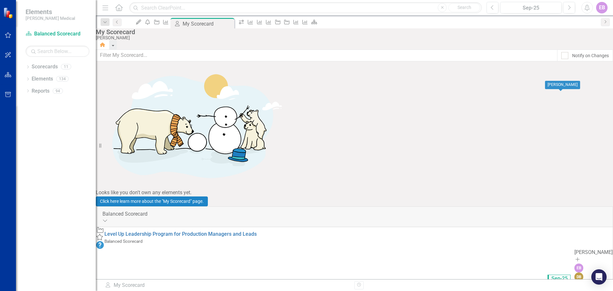
click at [575, 272] on div "DB" at bounding box center [579, 276] width 9 height 9
click at [317, 24] on icon at bounding box center [314, 22] width 6 height 4
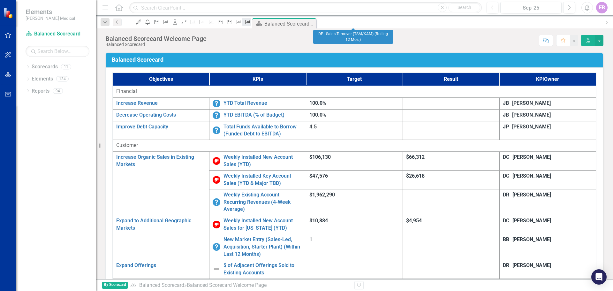
click at [250, 23] on icon at bounding box center [247, 22] width 5 height 4
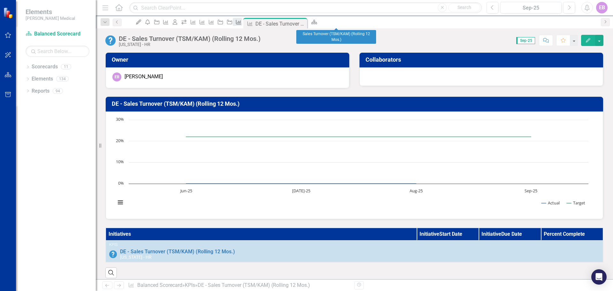
click at [242, 22] on icon "KPI" at bounding box center [238, 21] width 6 height 5
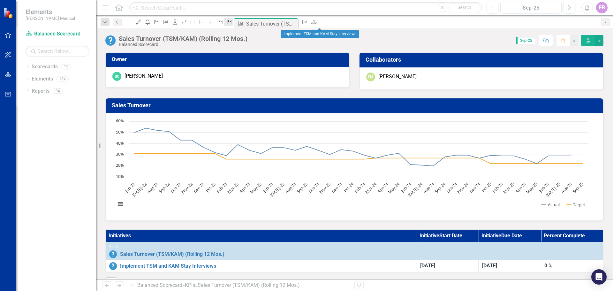
click at [233, 24] on icon "Initiative" at bounding box center [229, 21] width 6 height 5
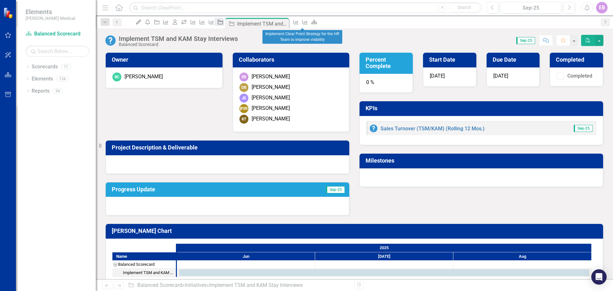
click at [224, 24] on icon "Initiative" at bounding box center [220, 21] width 6 height 5
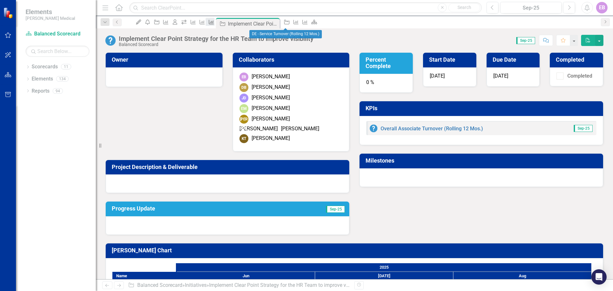
click at [215, 24] on icon "KPI" at bounding box center [211, 21] width 6 height 5
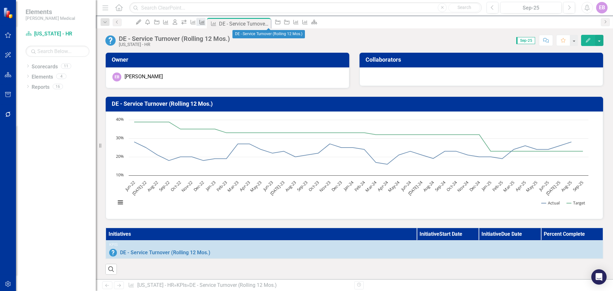
click at [205, 22] on icon "KPI" at bounding box center [202, 21] width 6 height 5
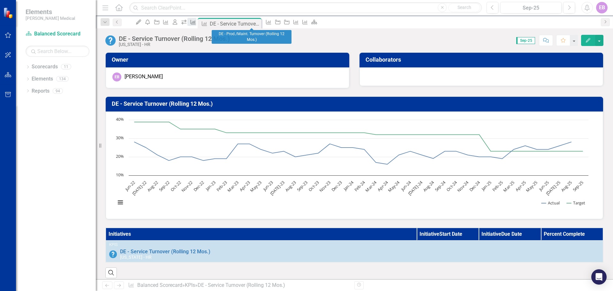
click at [196, 21] on icon "KPI" at bounding box center [193, 21] width 6 height 5
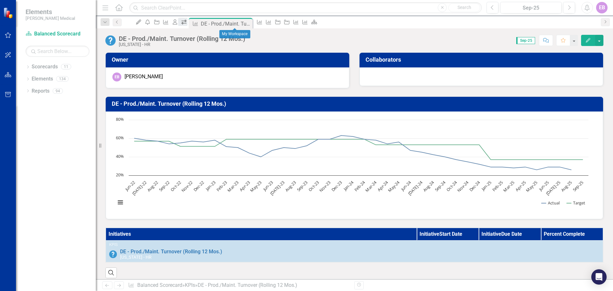
click at [187, 23] on icon at bounding box center [183, 22] width 5 height 4
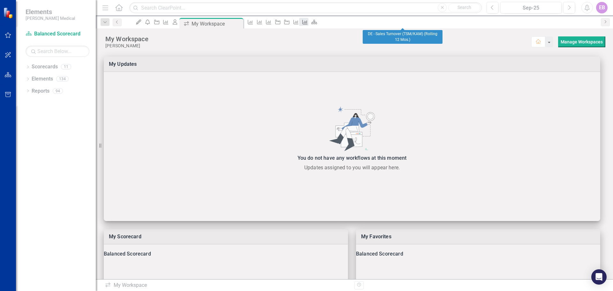
click at [308, 22] on icon "KPI" at bounding box center [305, 21] width 6 height 5
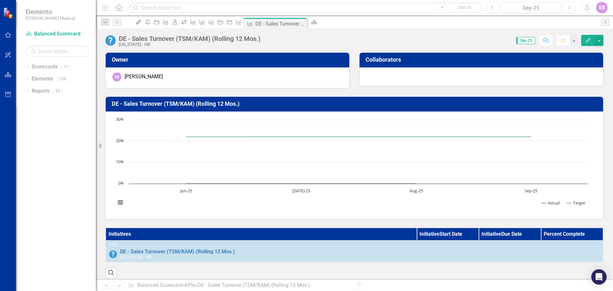
click at [544, 42] on icon "Comment" at bounding box center [546, 40] width 6 height 4
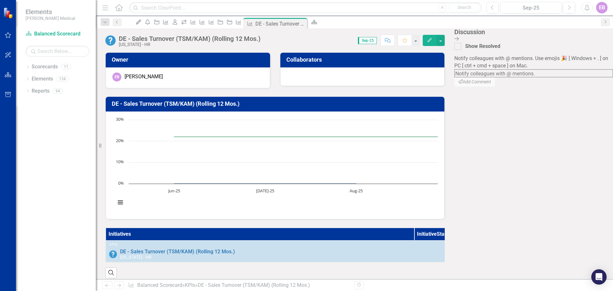
click at [445, 67] on div at bounding box center [362, 76] width 164 height 19
click at [317, 23] on icon "Scorecard" at bounding box center [314, 21] width 6 height 5
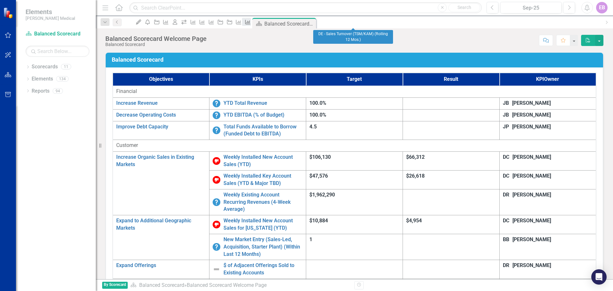
click at [251, 24] on icon "KPI" at bounding box center [248, 21] width 6 height 5
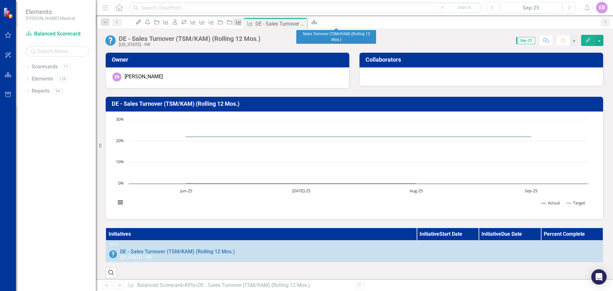
click at [242, 22] on icon "KPI" at bounding box center [238, 21] width 6 height 5
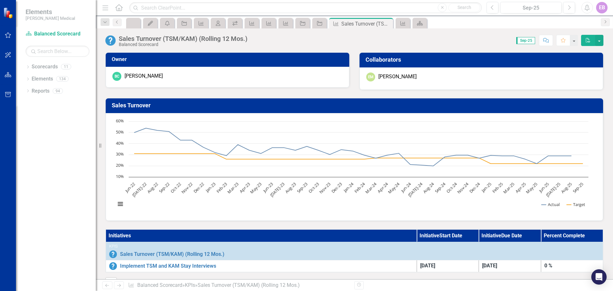
click at [392, 75] on div "[PERSON_NAME]" at bounding box center [397, 76] width 38 height 7
click at [317, 22] on icon "Initiative" at bounding box center [320, 23] width 6 height 5
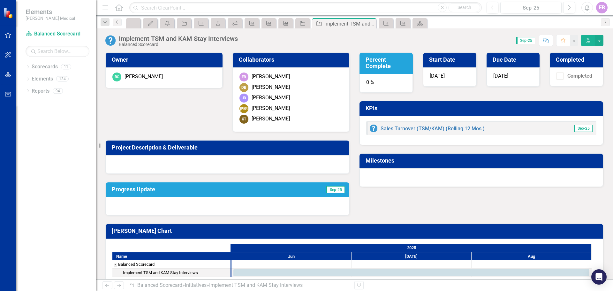
click at [504, 78] on span "[DATE]" at bounding box center [500, 76] width 15 height 6
click at [478, 128] on link "Sales Turnover (TSM/KAM) (Rolling 12 Mos.)" at bounding box center [433, 129] width 104 height 6
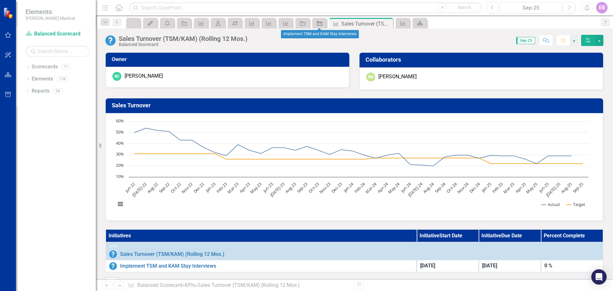
click at [317, 22] on icon "Initiative" at bounding box center [320, 23] width 6 height 5
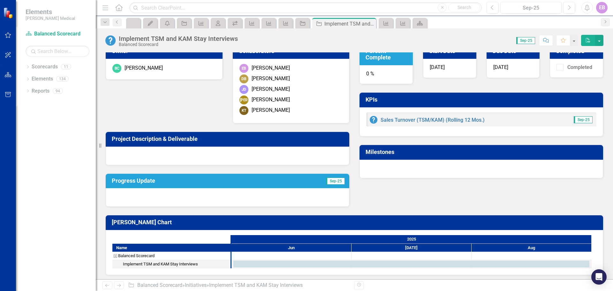
scroll to position [11, 0]
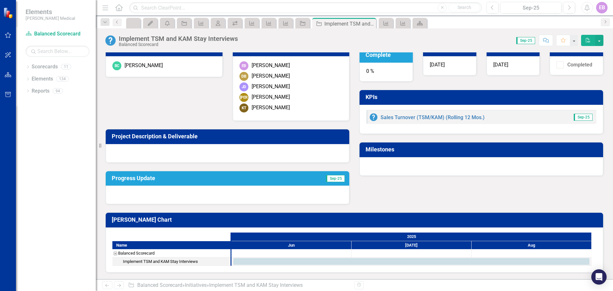
click at [120, 8] on icon "Home" at bounding box center [119, 7] width 8 height 7
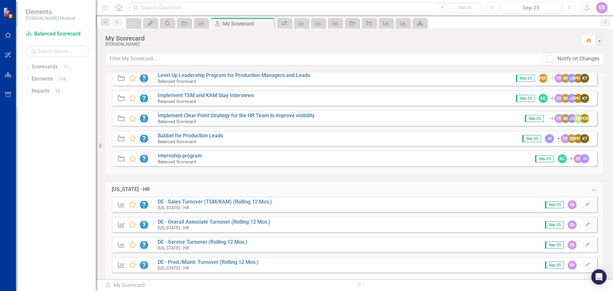
scroll to position [27, 0]
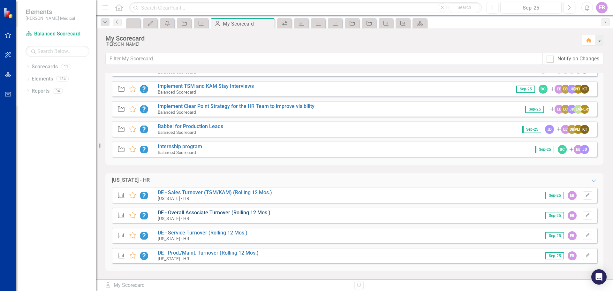
click at [223, 214] on link "DE - Overall Associate Turnover (Rolling 12 Mos.)" at bounding box center [214, 213] width 113 height 6
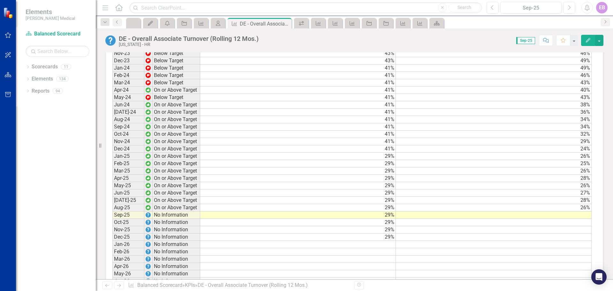
scroll to position [607, 0]
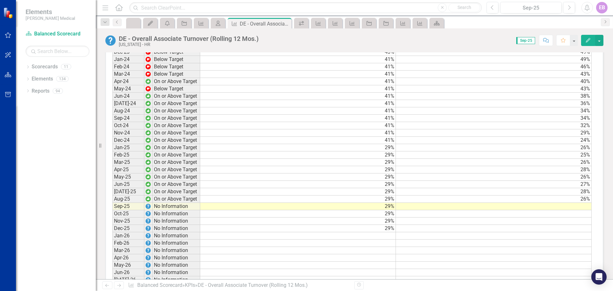
click at [112, 120] on div "Period Status Target Actual Jun-22 Below Target 35% 49% [DATE]-22 Below Target …" at bounding box center [355, 117] width 498 height 427
click at [118, 151] on td "Jan-25" at bounding box center [128, 147] width 32 height 7
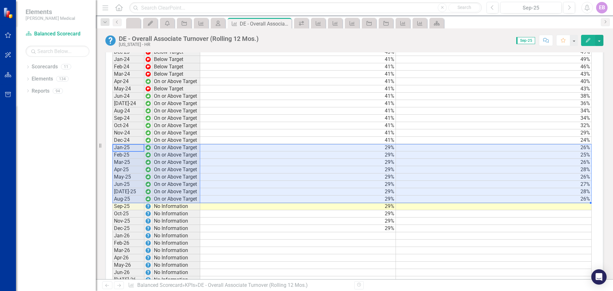
drag, startPoint x: 116, startPoint y: 153, endPoint x: 576, endPoint y: 207, distance: 463.4
click at [576, 207] on div "Period Status Target Actual Jun-22 Below Target 35% 49% [DATE]-22 Below Target …" at bounding box center [351, 115] width 479 height 412
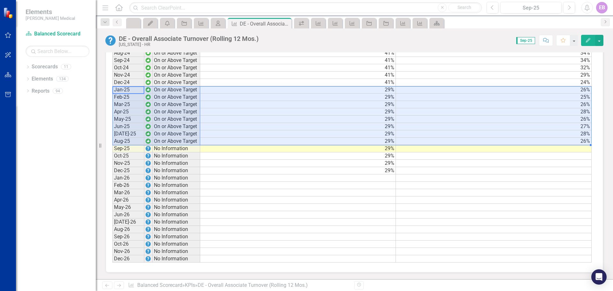
scroll to position [638, 0]
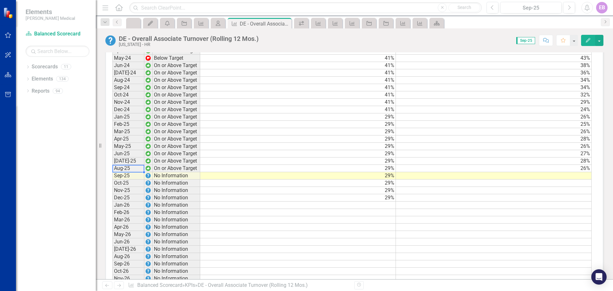
click at [125, 172] on td "Aug-25" at bounding box center [128, 168] width 32 height 7
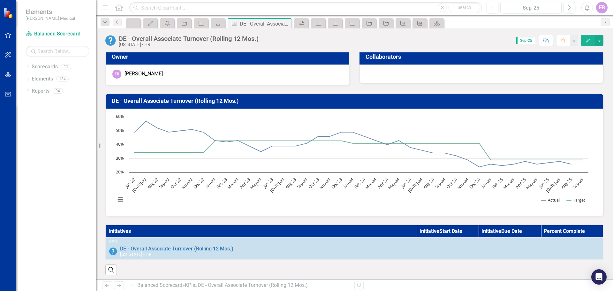
scroll to position [0, 0]
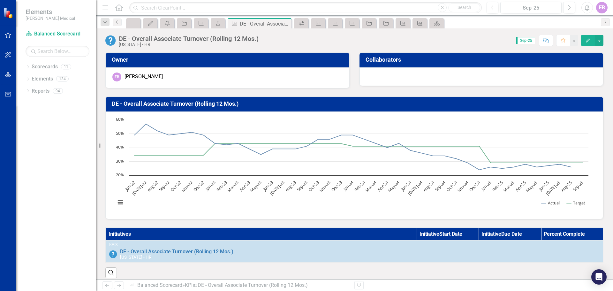
click at [120, 8] on icon at bounding box center [118, 7] width 7 height 7
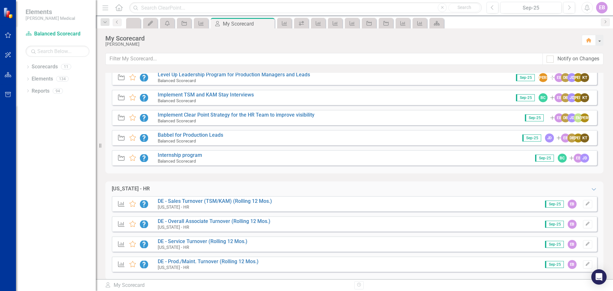
scroll to position [27, 0]
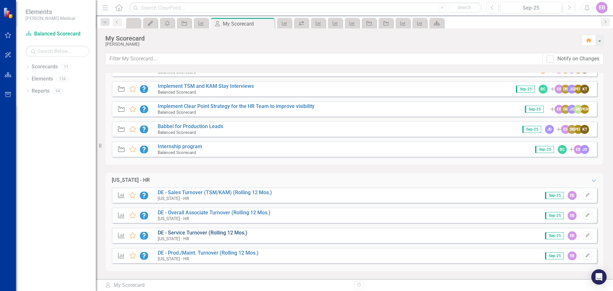
click at [187, 233] on link "DE - Service Turnover (Rolling 12 Mos.)" at bounding box center [203, 233] width 90 height 6
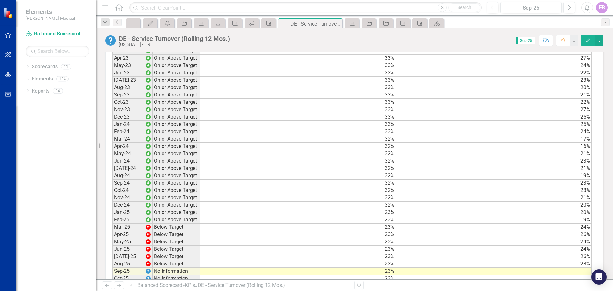
scroll to position [607, 0]
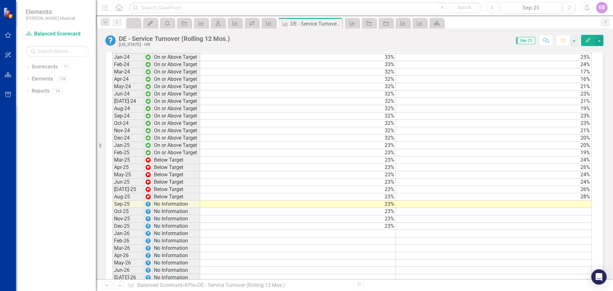
click at [121, 201] on td "Aug-25" at bounding box center [128, 196] width 32 height 7
drag, startPoint x: 124, startPoint y: 199, endPoint x: 159, endPoint y: 201, distance: 35.2
click at [159, 201] on tr "Aug-25 Below Target" at bounding box center [156, 196] width 88 height 7
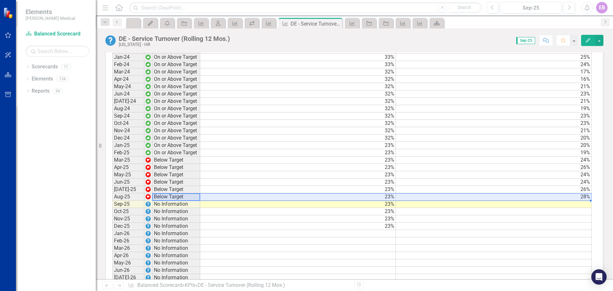
drag, startPoint x: 169, startPoint y: 202, endPoint x: 579, endPoint y: 204, distance: 410.7
click at [579, 204] on div "Period Status Target Actual Jun-22 On or Above Target 39% 28% [DATE]-22 On or A…" at bounding box center [351, 112] width 479 height 412
